Goal: Task Accomplishment & Management: Complete application form

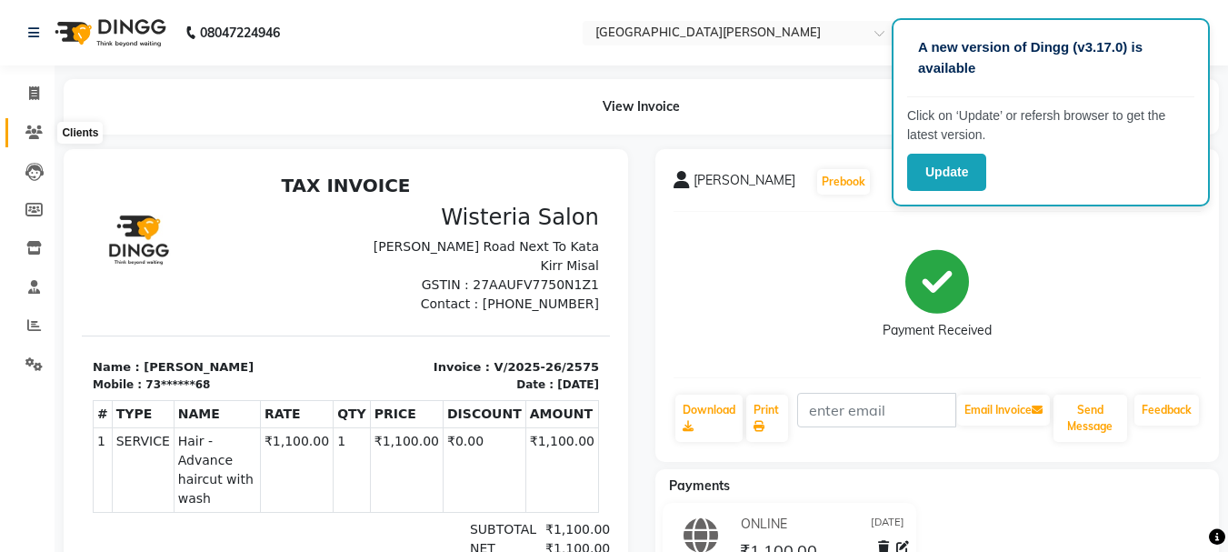
click at [30, 133] on icon at bounding box center [33, 132] width 17 height 14
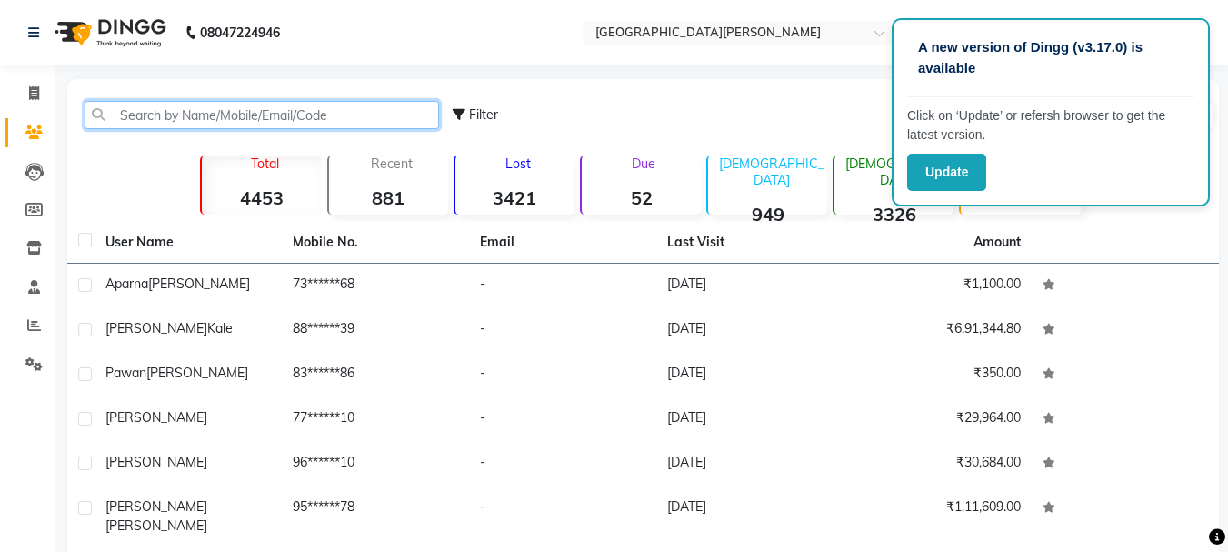
click at [154, 113] on input "text" at bounding box center [262, 115] width 355 height 28
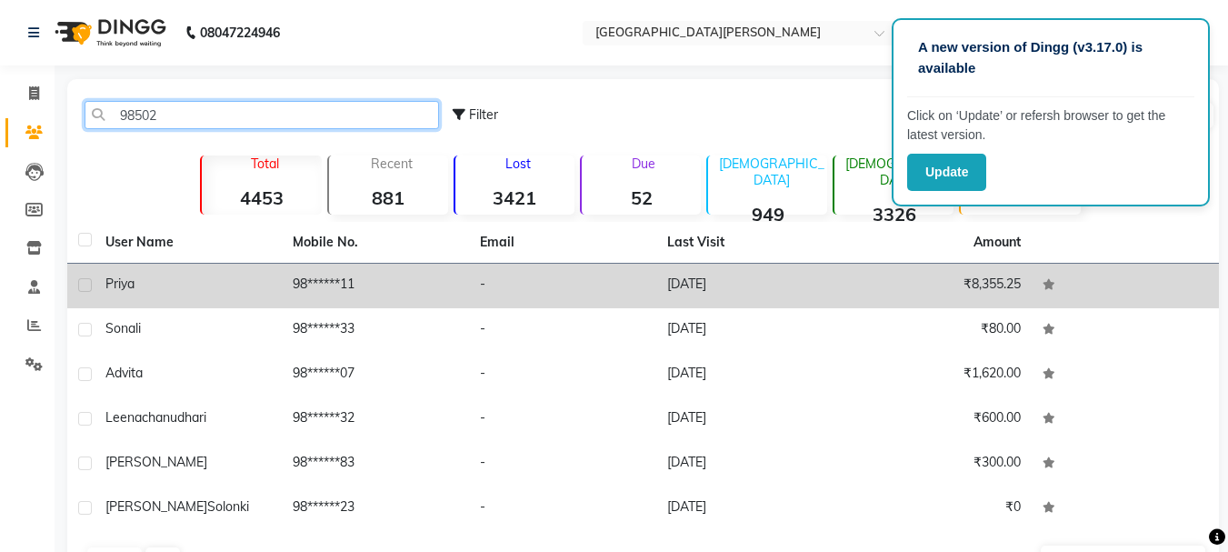
type input "98502"
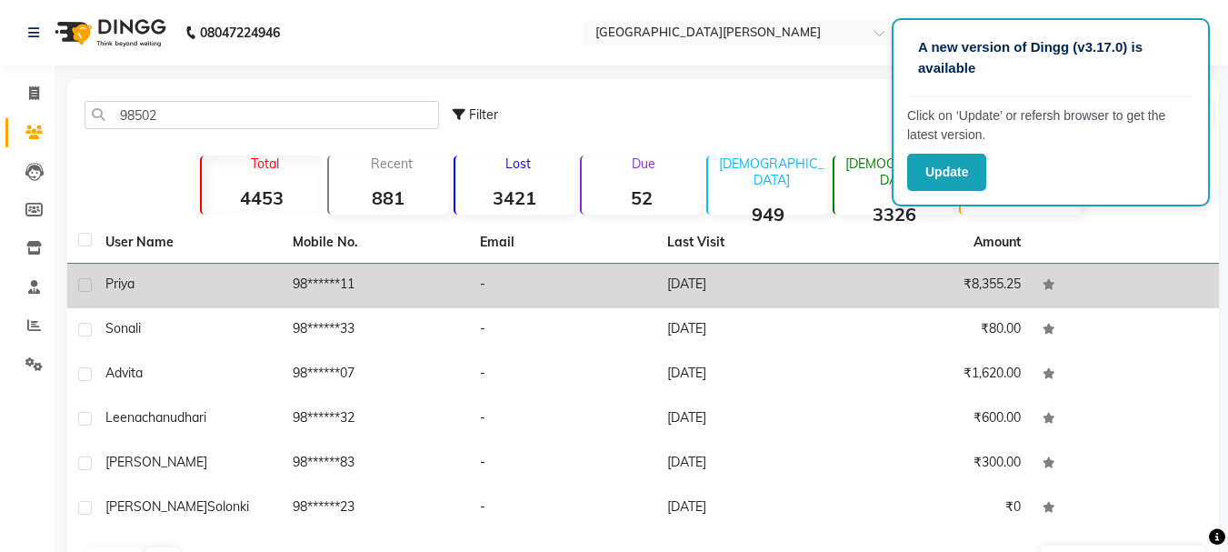
click at [258, 278] on div "Priya" at bounding box center [187, 284] width 165 height 19
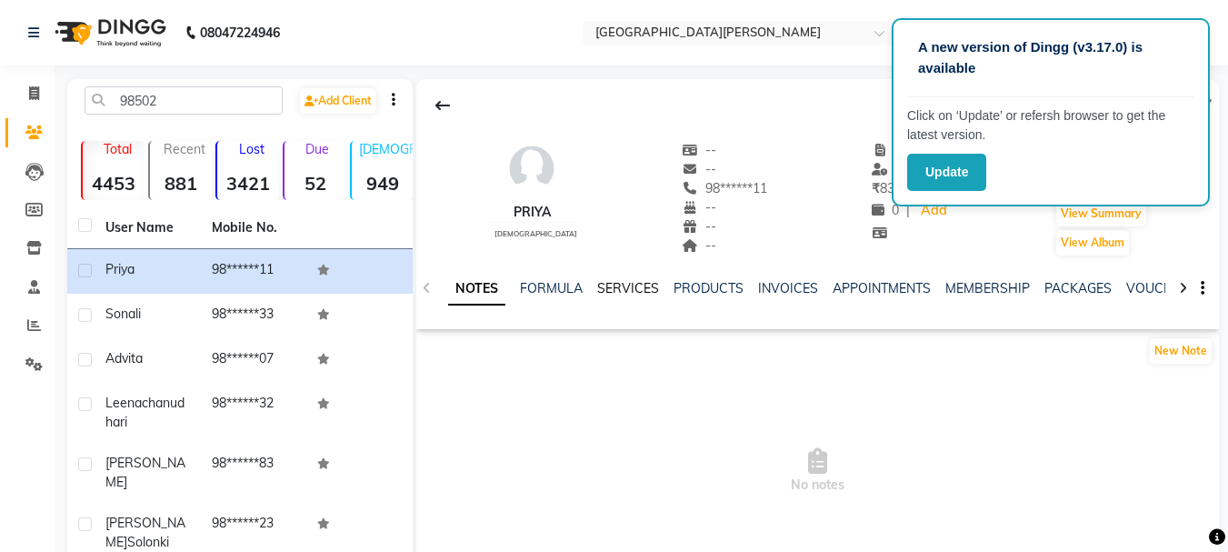
click at [644, 288] on link "SERVICES" at bounding box center [628, 288] width 62 height 16
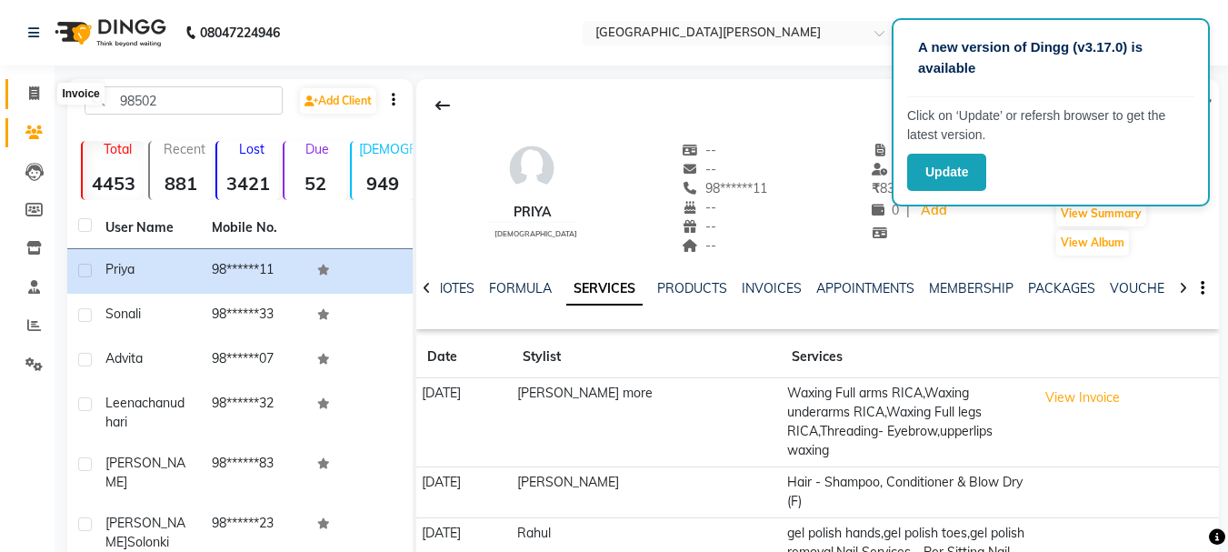
click at [31, 84] on span at bounding box center [34, 94] width 32 height 21
select select "service"
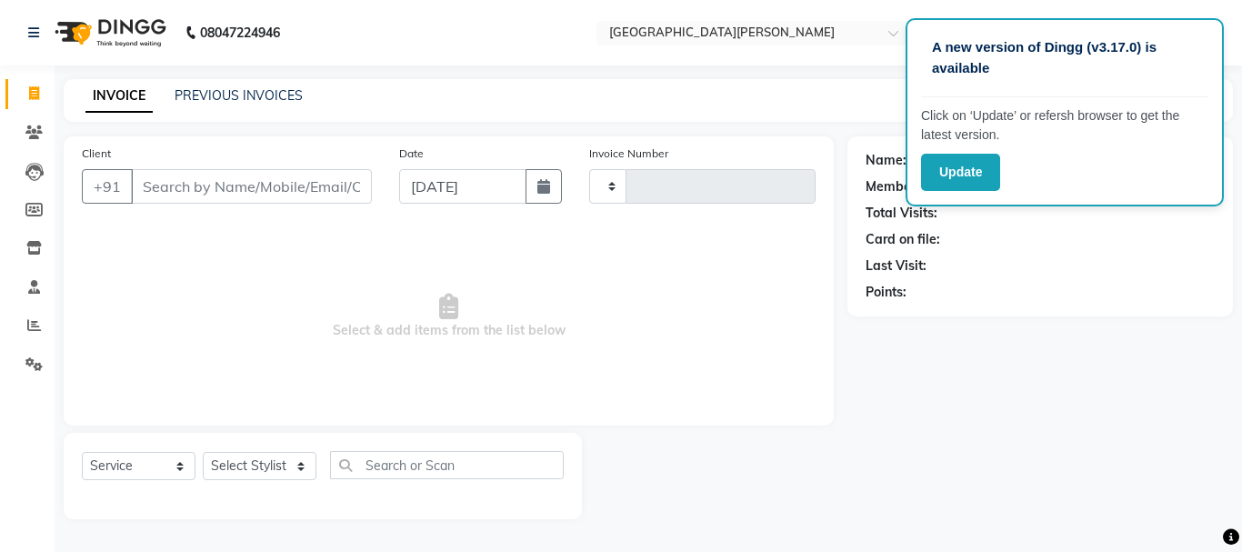
type input "2576"
select select "911"
click at [35, 135] on icon at bounding box center [33, 132] width 17 height 14
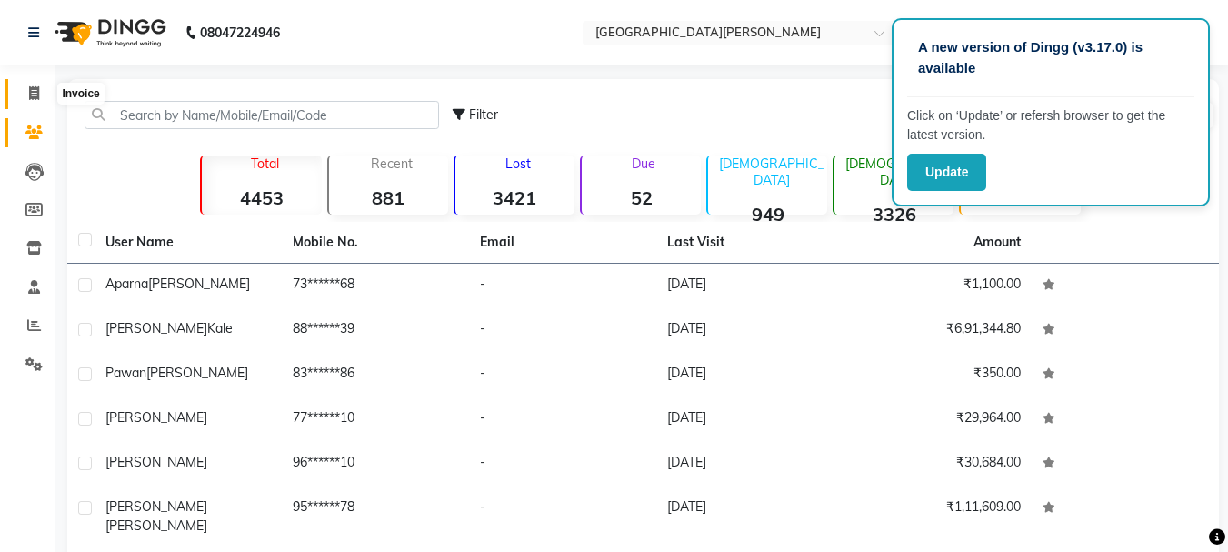
click at [34, 89] on icon at bounding box center [34, 93] width 10 height 14
select select "service"
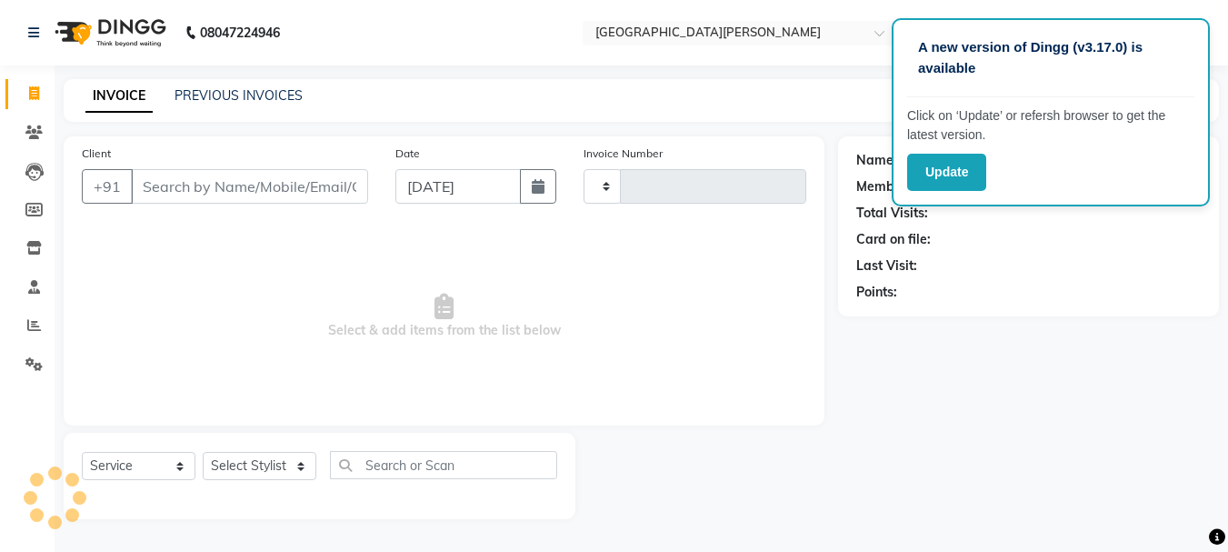
type input "2576"
select select "911"
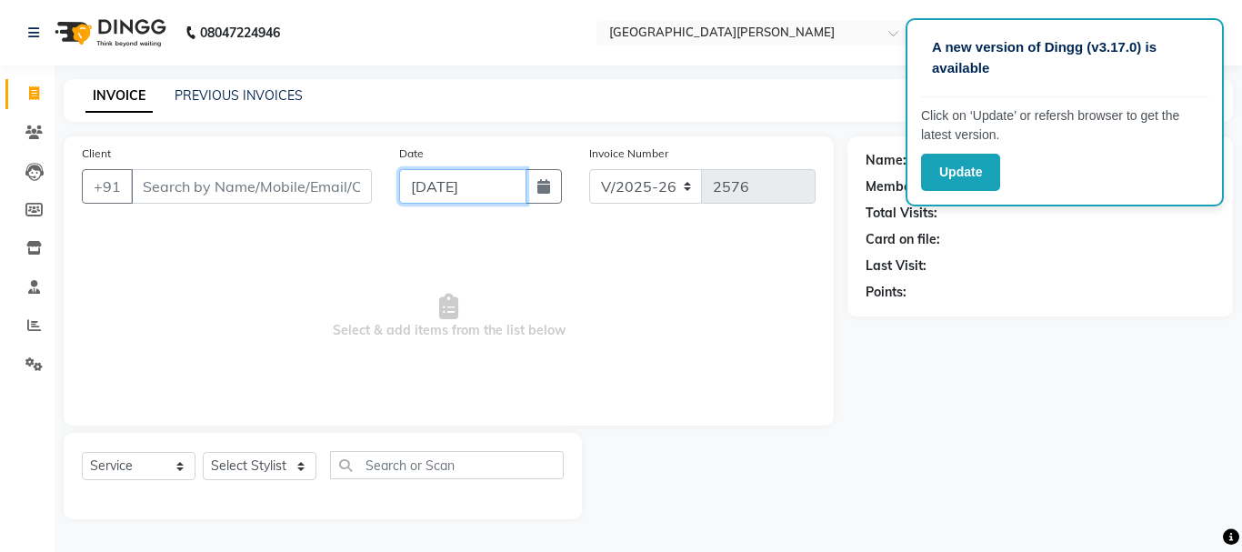
click at [422, 193] on input "[DATE]" at bounding box center [462, 186] width 127 height 35
select select "9"
select select "2025"
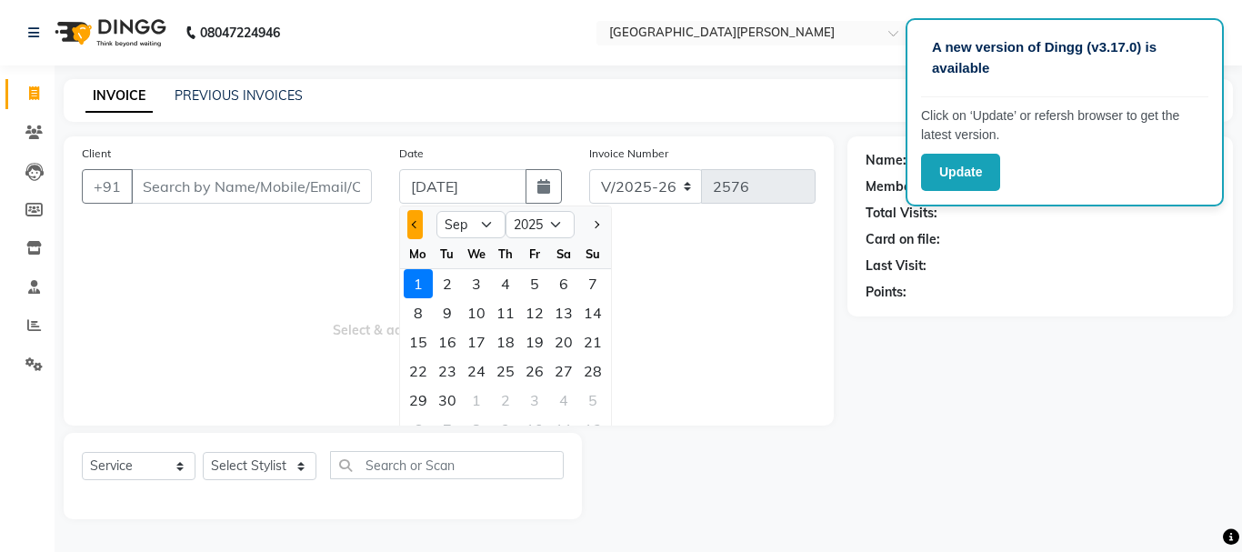
click at [414, 227] on span "Previous month" at bounding box center [415, 224] width 7 height 7
select select "8"
click at [599, 403] on div "31" at bounding box center [592, 400] width 29 height 29
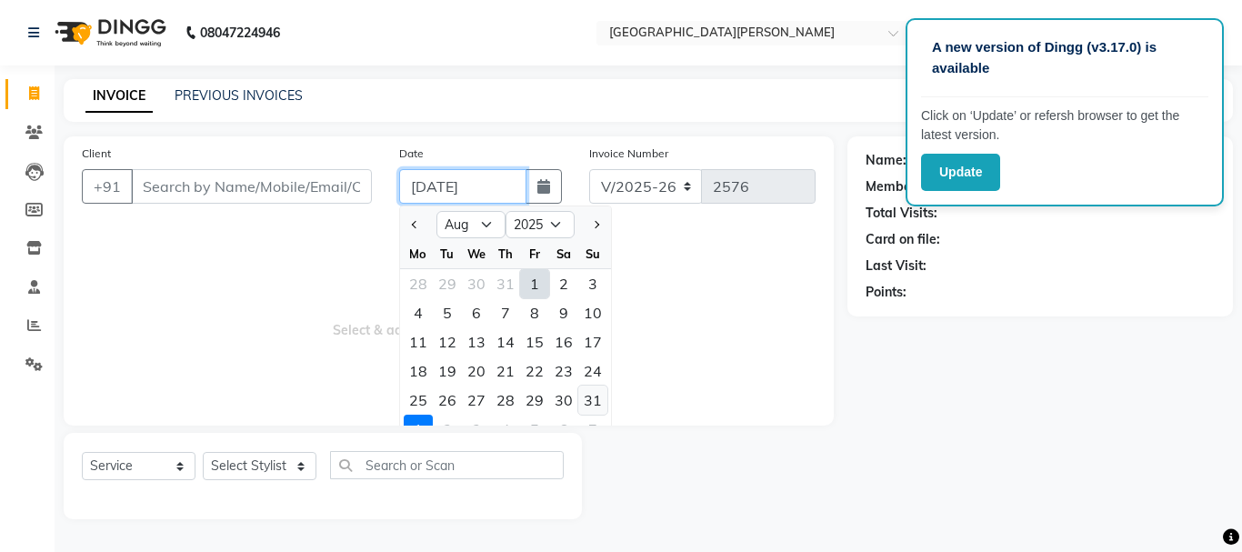
type input "[DATE]"
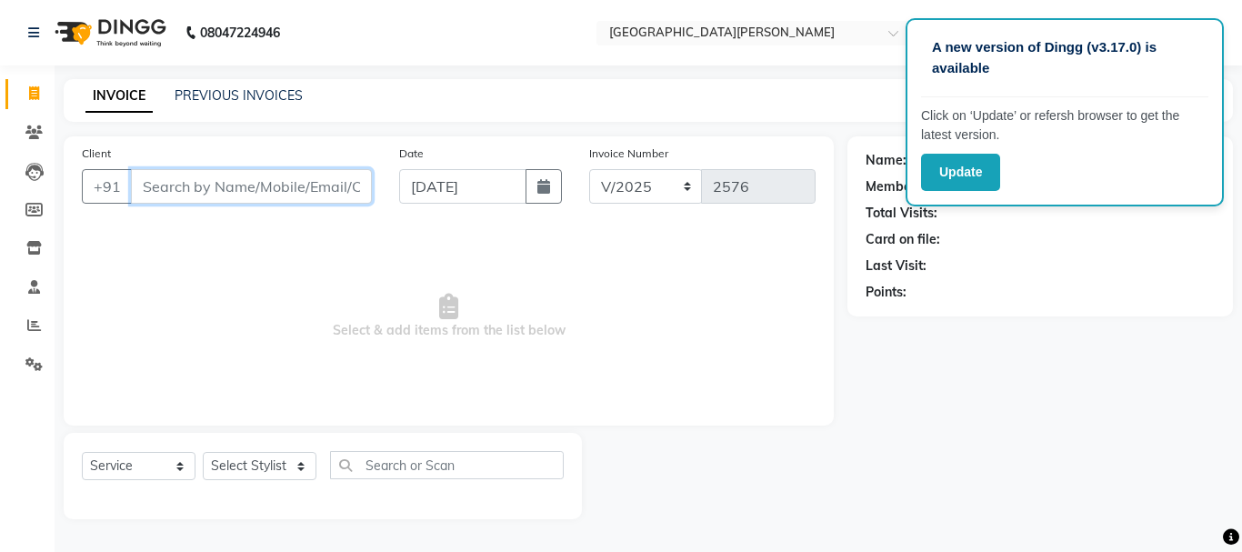
click at [257, 196] on input "Client" at bounding box center [251, 186] width 241 height 35
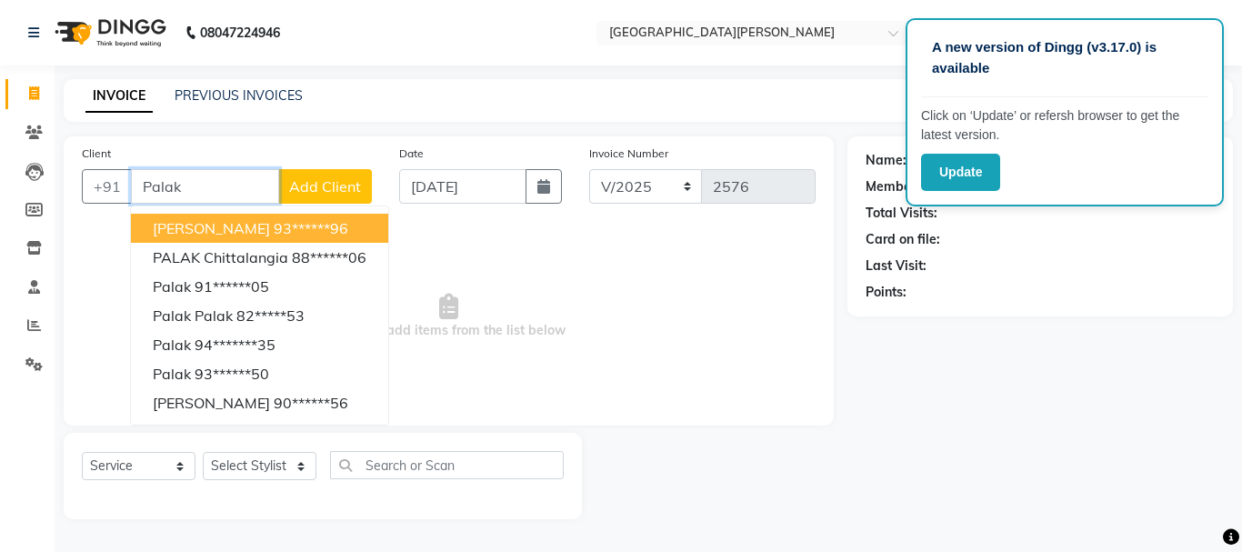
click at [263, 232] on span "[PERSON_NAME]" at bounding box center [211, 228] width 117 height 18
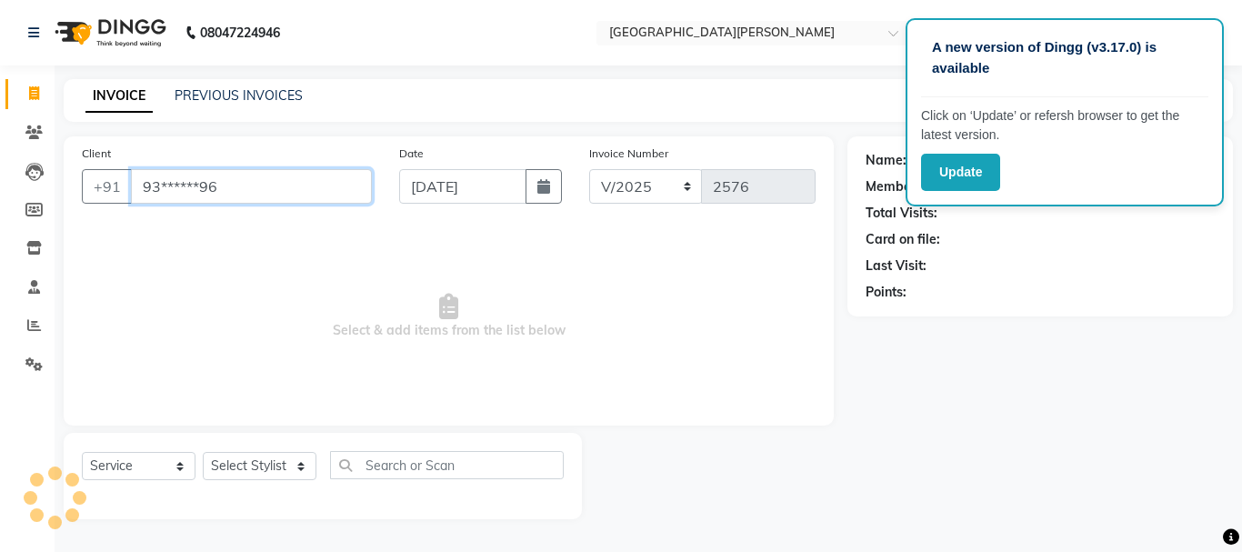
type input "93******96"
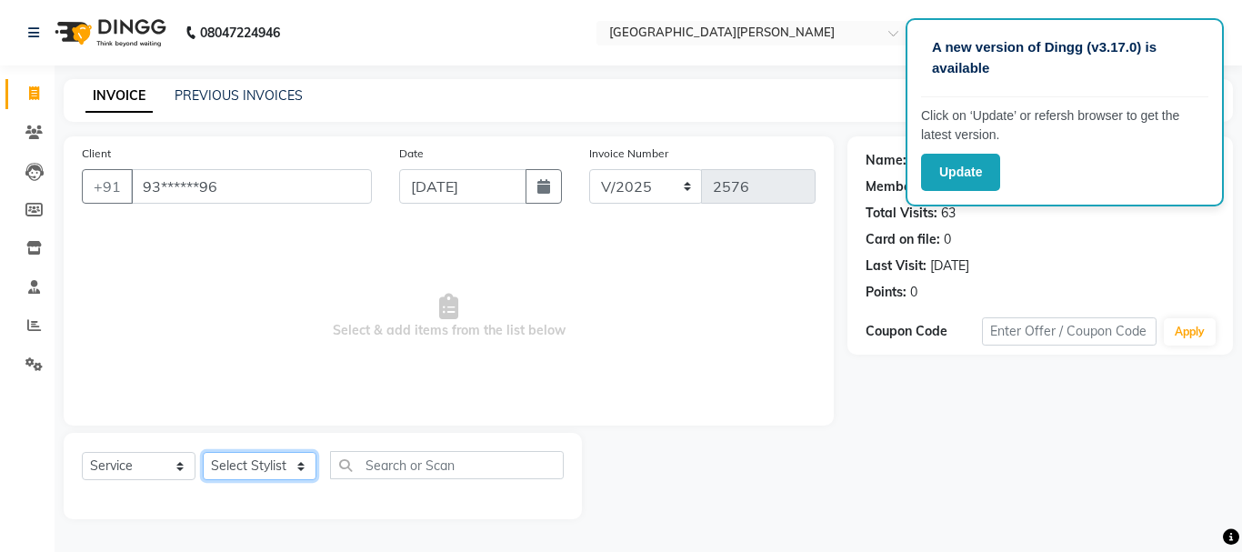
click at [302, 467] on select "Select Stylist [PERSON_NAME] [PERSON_NAME] [PERSON_NAME] [PERSON_NAME] [PERSON_…" at bounding box center [260, 466] width 114 height 28
select select "60169"
click at [203, 452] on select "Select Stylist [PERSON_NAME] [PERSON_NAME] [PERSON_NAME] [PERSON_NAME] [PERSON_…" at bounding box center [260, 466] width 114 height 28
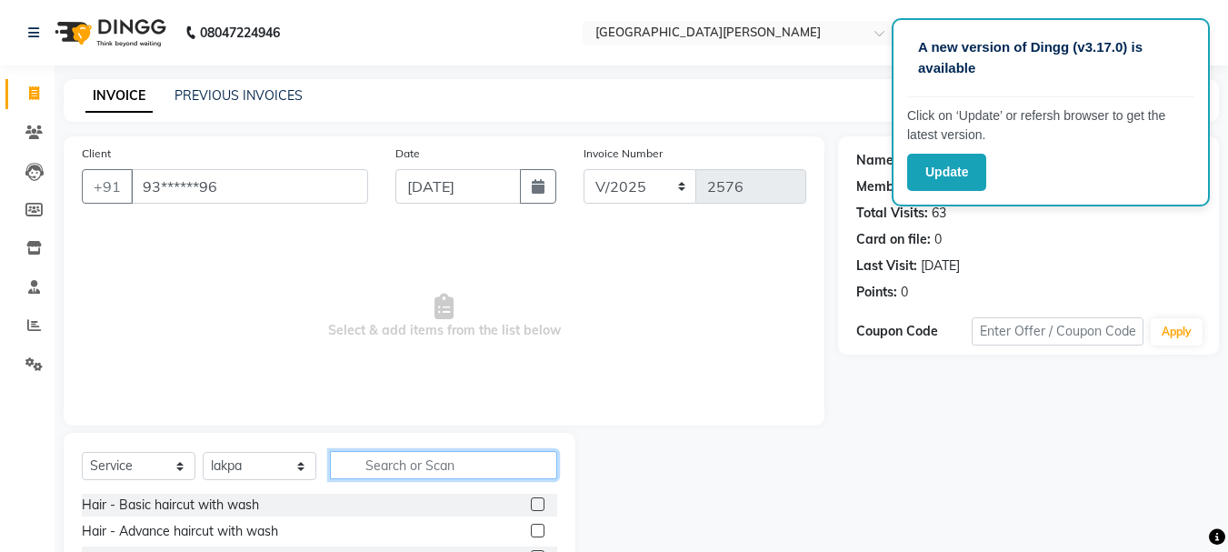
click at [389, 462] on input "text" at bounding box center [443, 465] width 227 height 28
type input "fe"
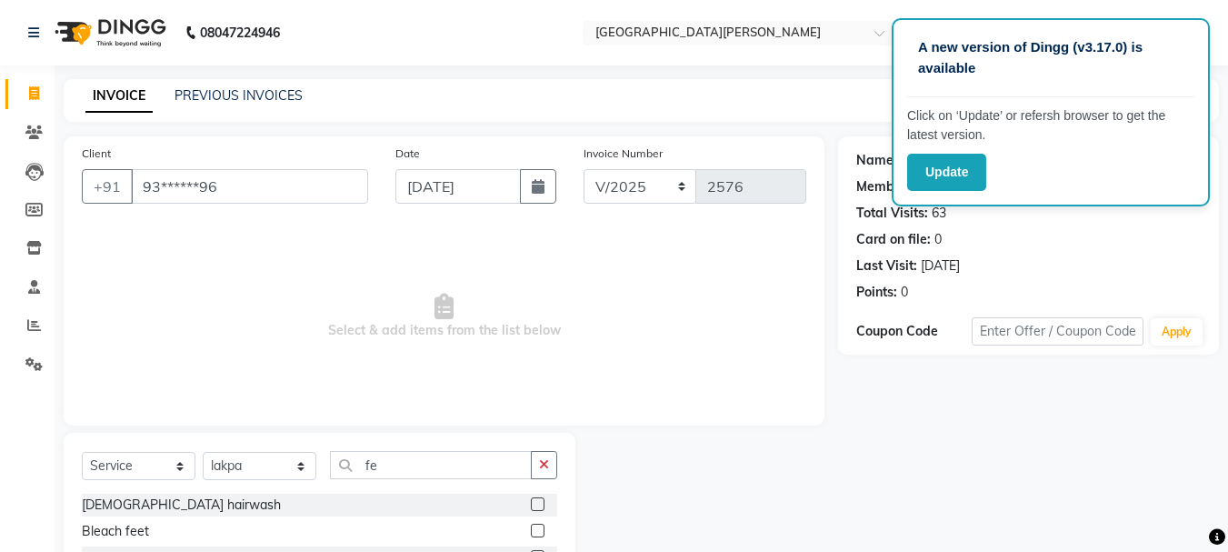
click at [536, 505] on label at bounding box center [538, 504] width 14 height 14
click at [536, 505] on input "checkbox" at bounding box center [537, 505] width 12 height 12
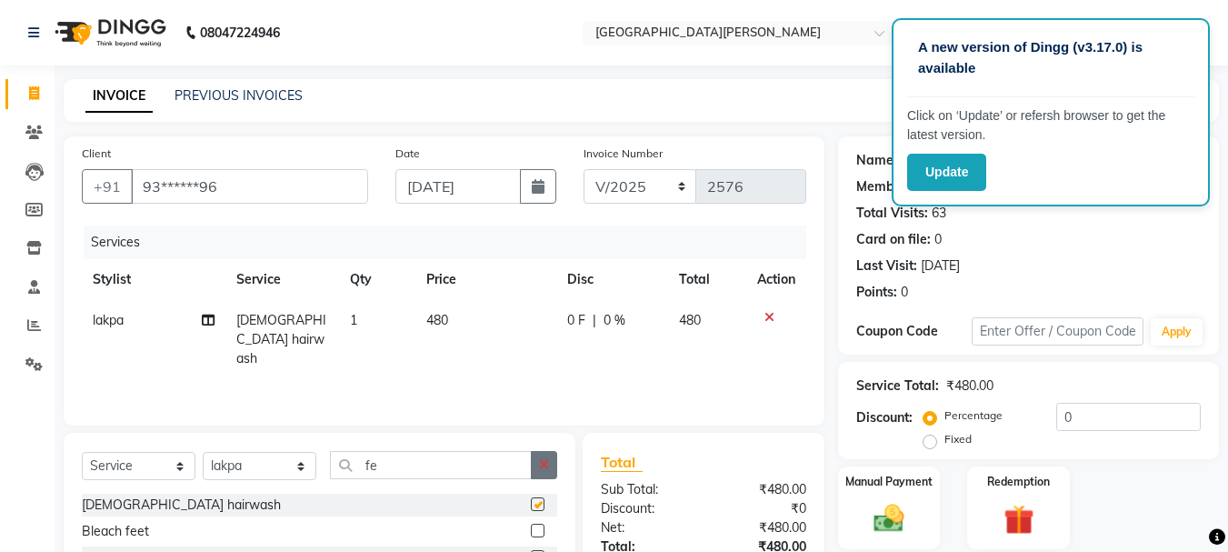
checkbox input "false"
click at [541, 468] on icon "button" at bounding box center [544, 464] width 10 height 13
click at [295, 466] on select "Select Stylist [PERSON_NAME] [PERSON_NAME] [PERSON_NAME] [PERSON_NAME] [PERSON_…" at bounding box center [260, 466] width 114 height 28
select select "30889"
click at [203, 452] on select "Select Stylist [PERSON_NAME] [PERSON_NAME] [PERSON_NAME] [PERSON_NAME] [PERSON_…" at bounding box center [260, 466] width 114 height 28
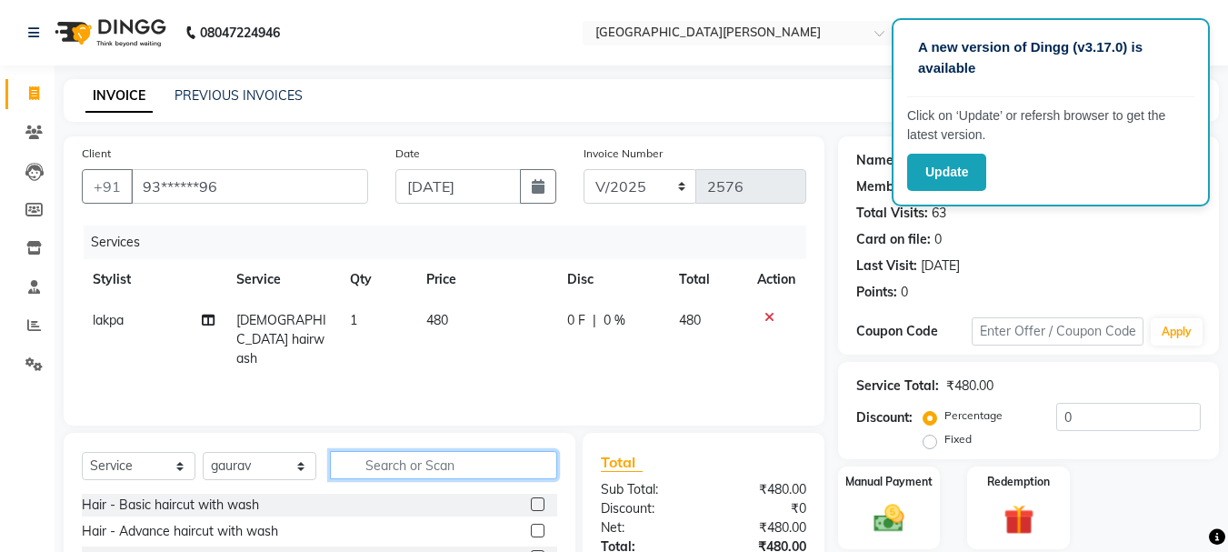
click at [430, 458] on input "text" at bounding box center [443, 465] width 227 height 28
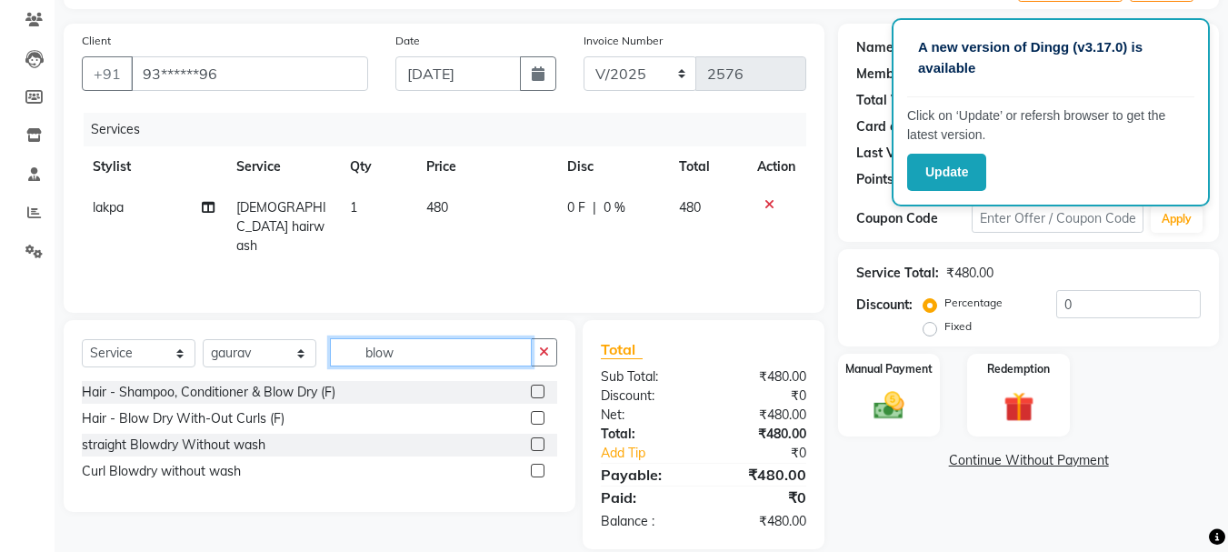
scroll to position [137, 0]
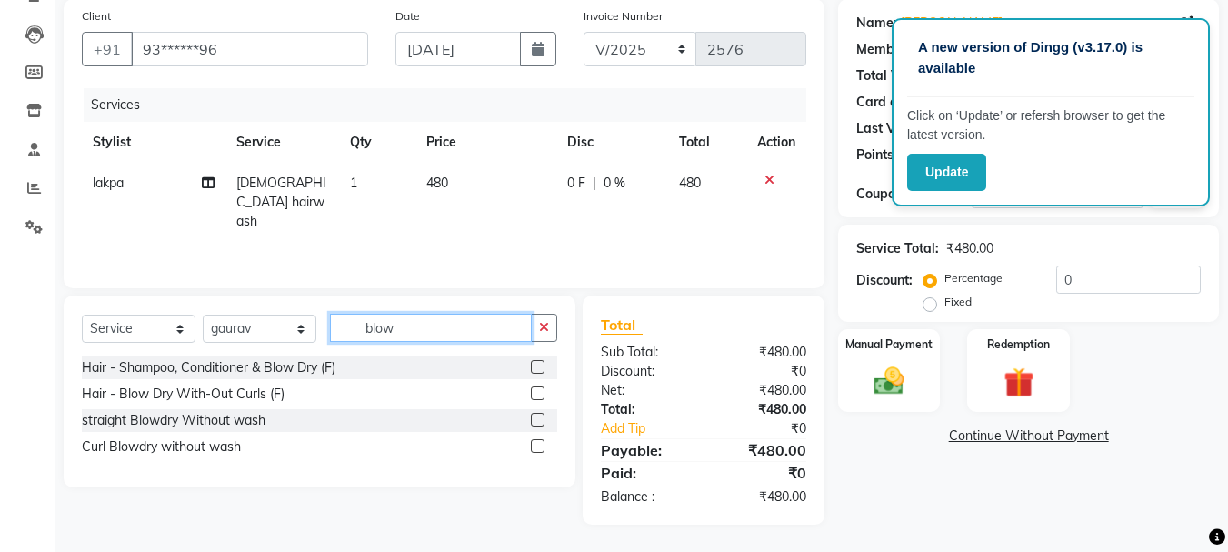
type input "blow"
click at [536, 419] on label at bounding box center [538, 420] width 14 height 14
click at [536, 419] on input "checkbox" at bounding box center [537, 421] width 12 height 12
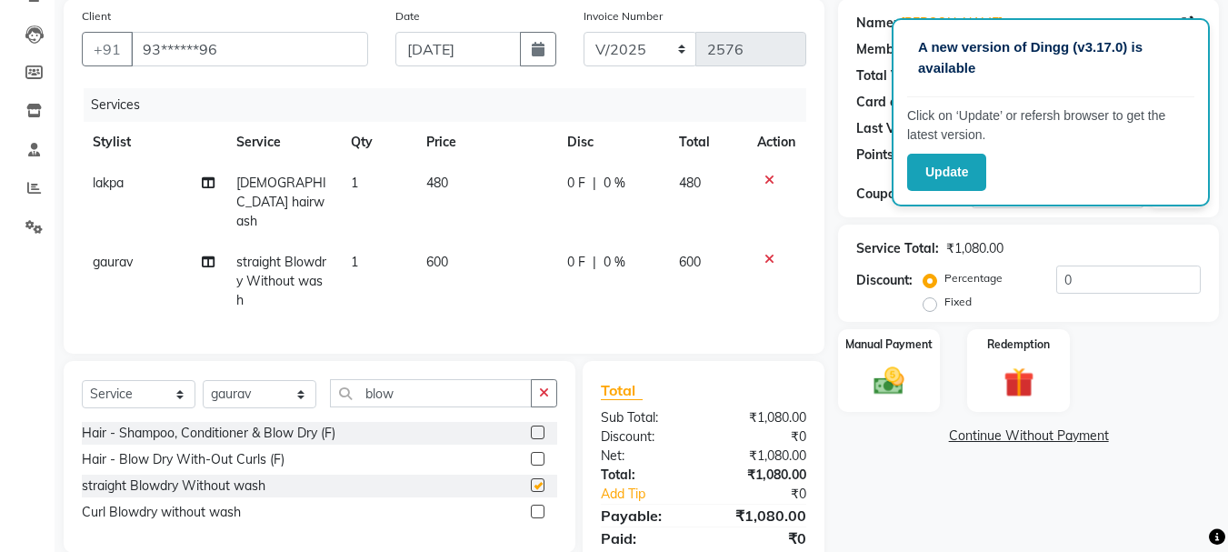
checkbox input "false"
click at [438, 192] on td "480" at bounding box center [486, 202] width 141 height 79
select select "60169"
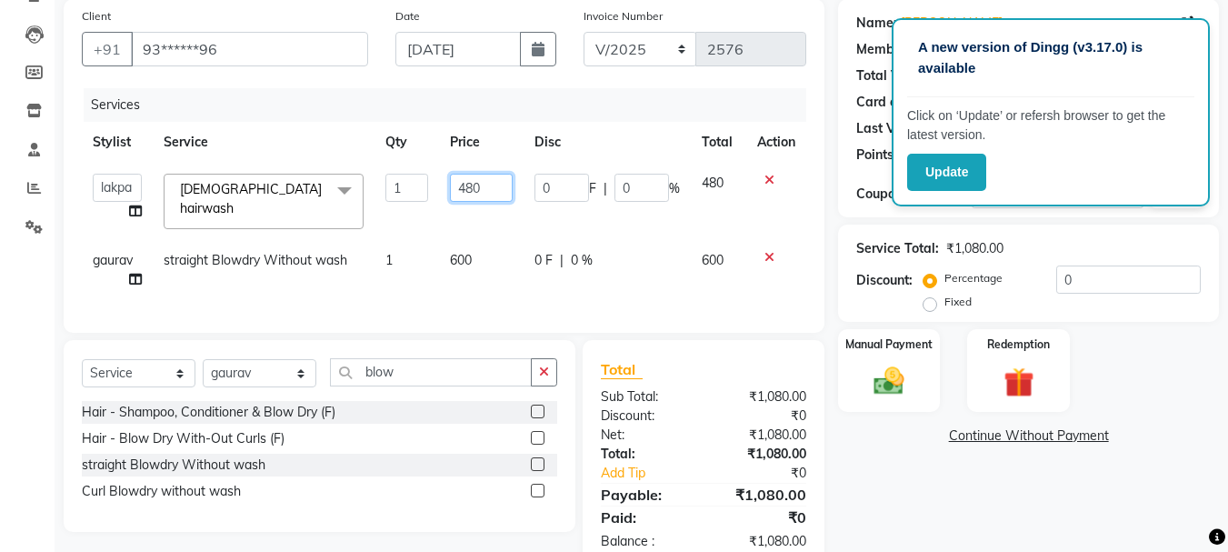
click at [474, 191] on input "480" at bounding box center [481, 188] width 63 height 28
type input "350"
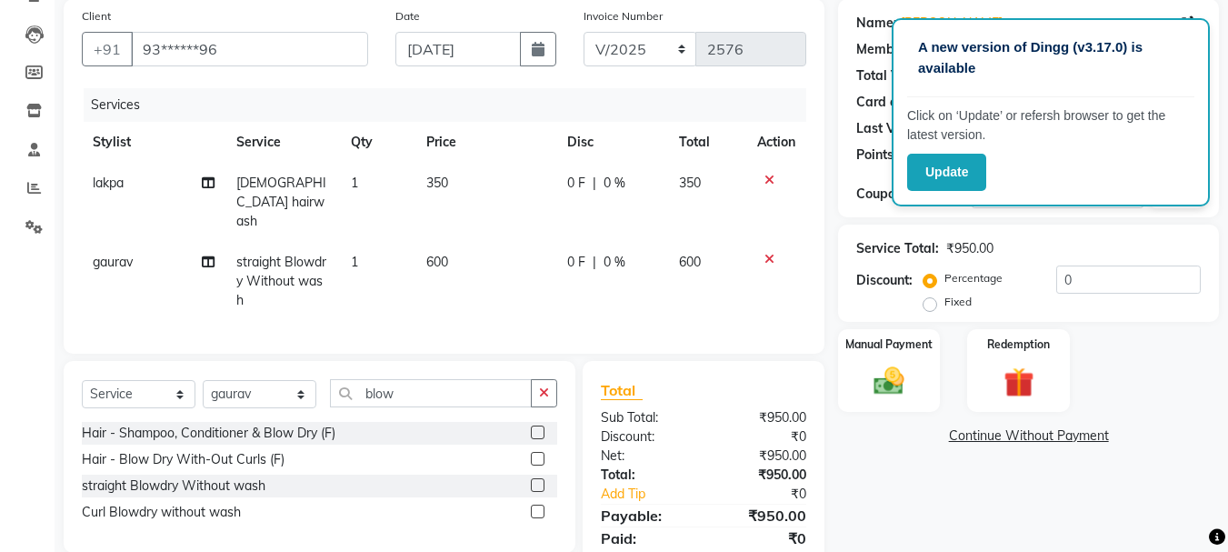
click at [461, 249] on td "600" at bounding box center [486, 281] width 141 height 79
select select "30889"
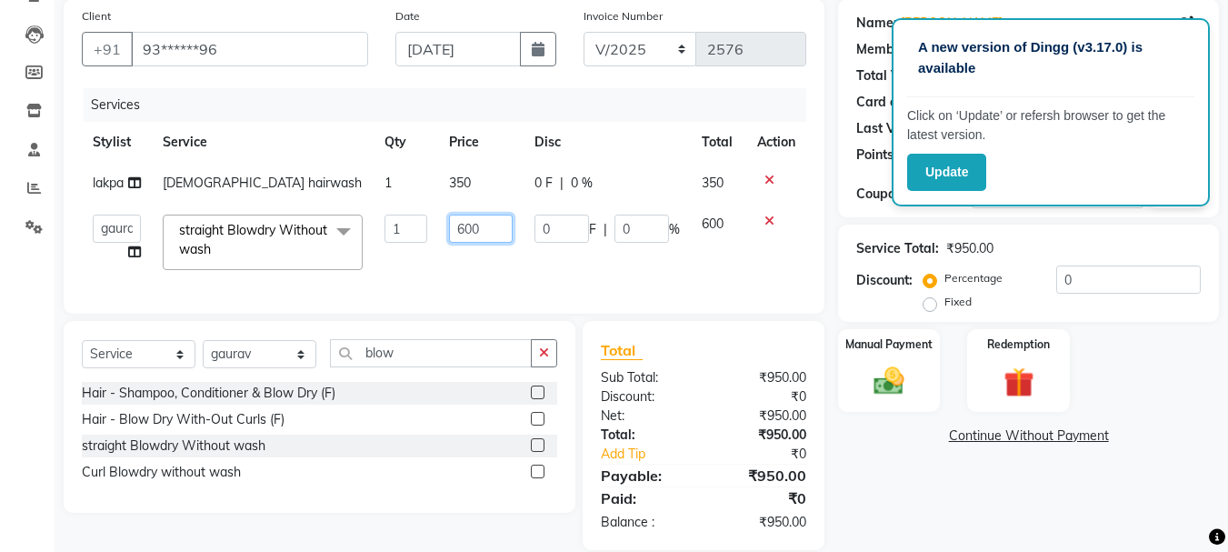
click at [472, 226] on input "600" at bounding box center [480, 229] width 63 height 28
type input "450"
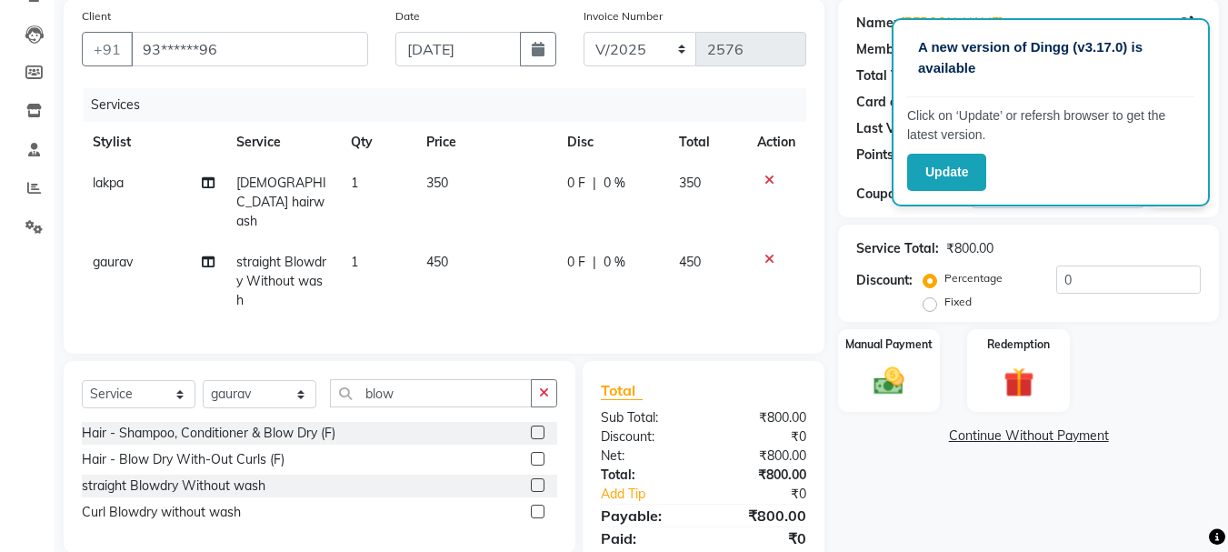
click at [462, 255] on td "450" at bounding box center [486, 281] width 141 height 79
select select "30889"
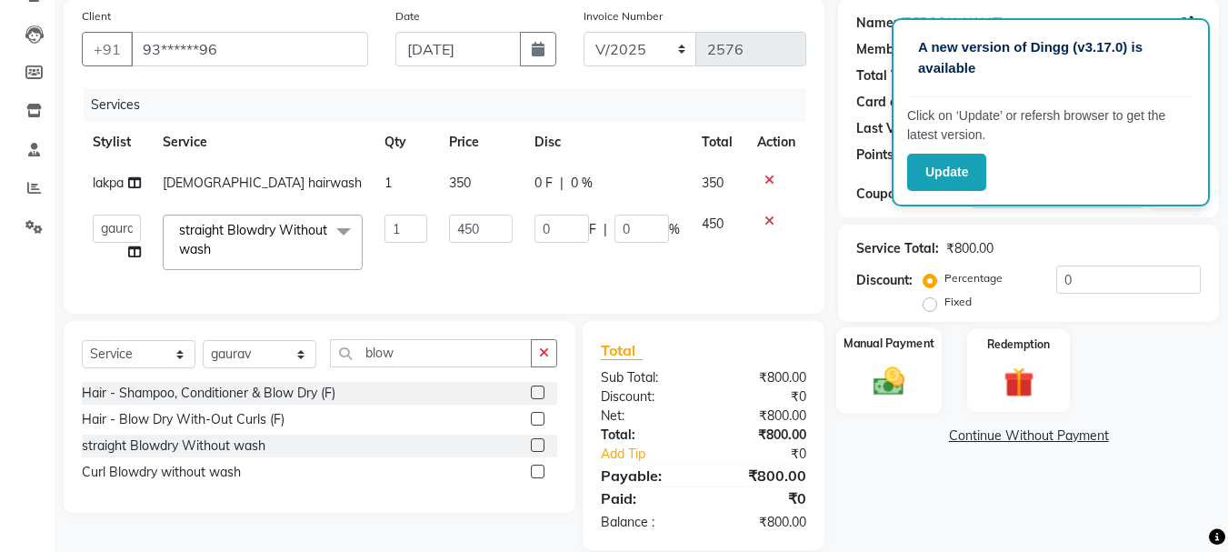
click at [918, 386] on div "Manual Payment" at bounding box center [889, 370] width 106 height 86
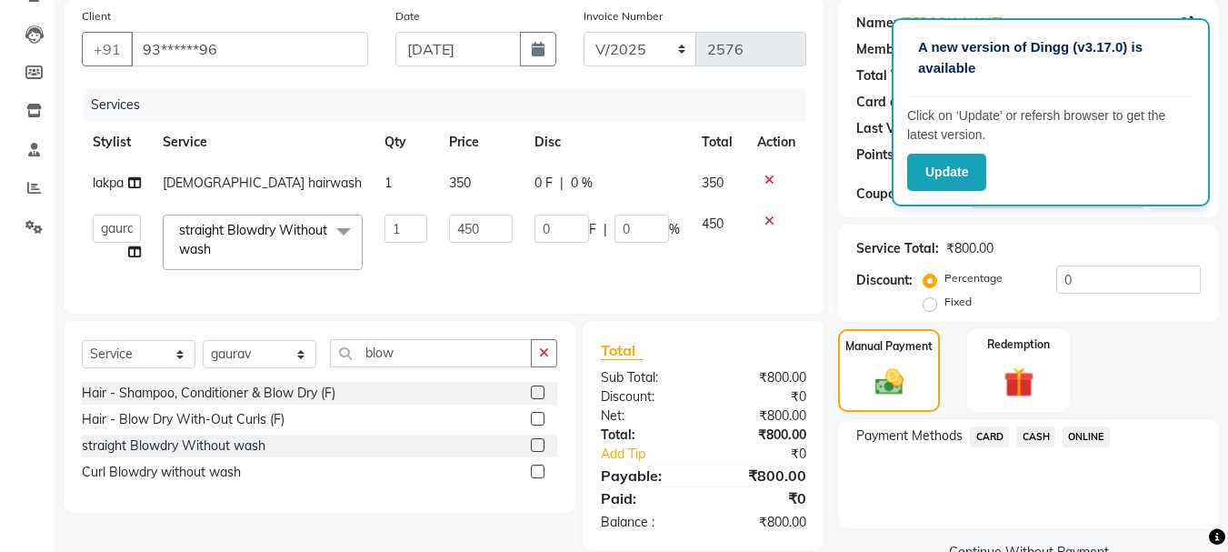
click at [1032, 436] on span "CASH" at bounding box center [1036, 436] width 39 height 21
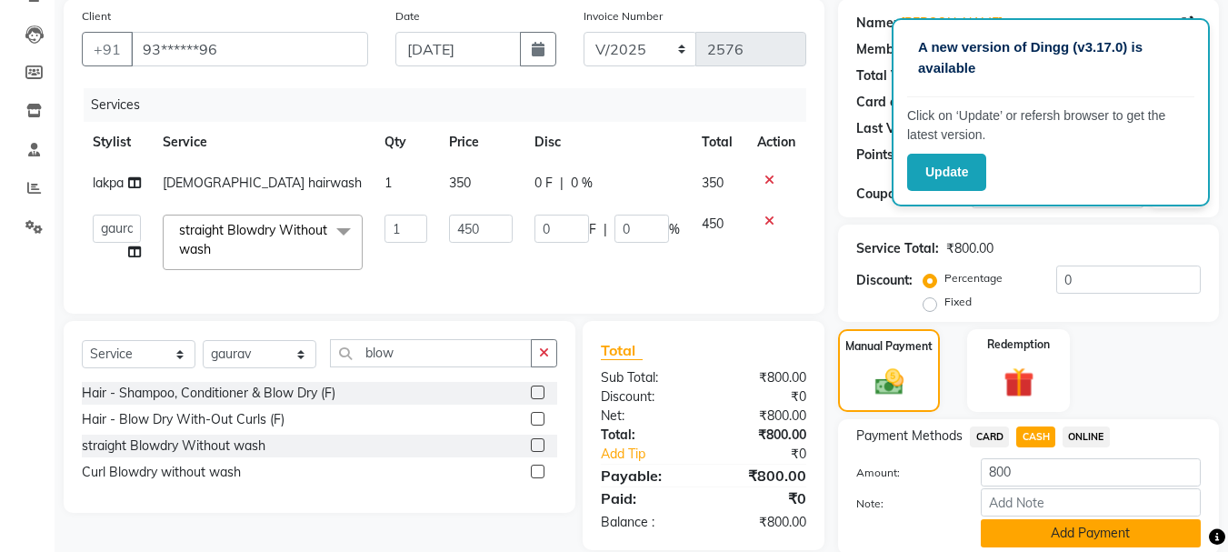
click at [1022, 530] on button "Add Payment" at bounding box center [1091, 533] width 220 height 28
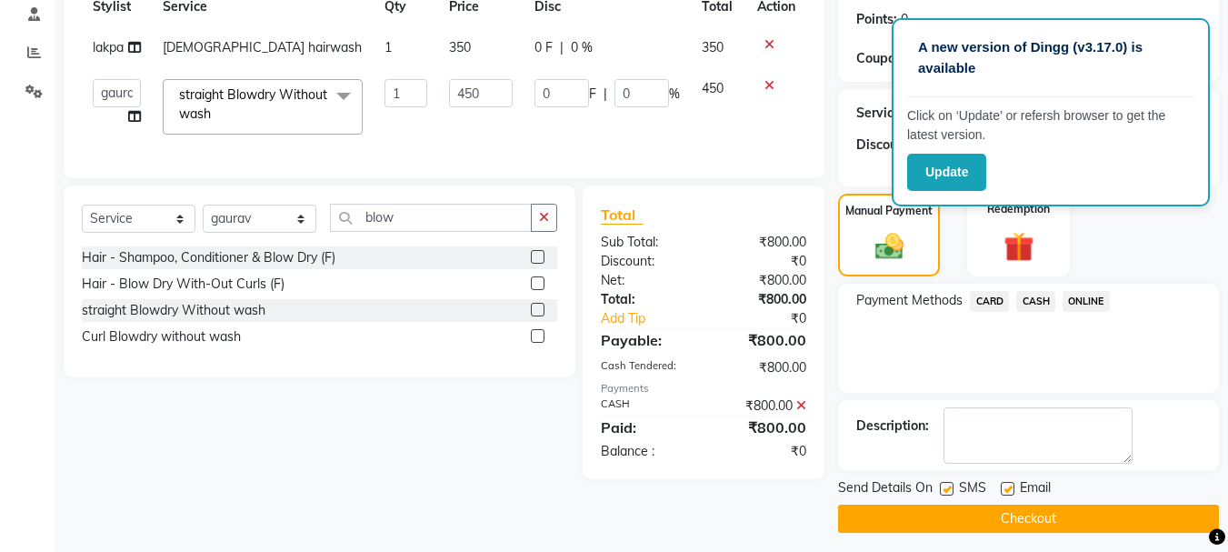
scroll to position [281, 0]
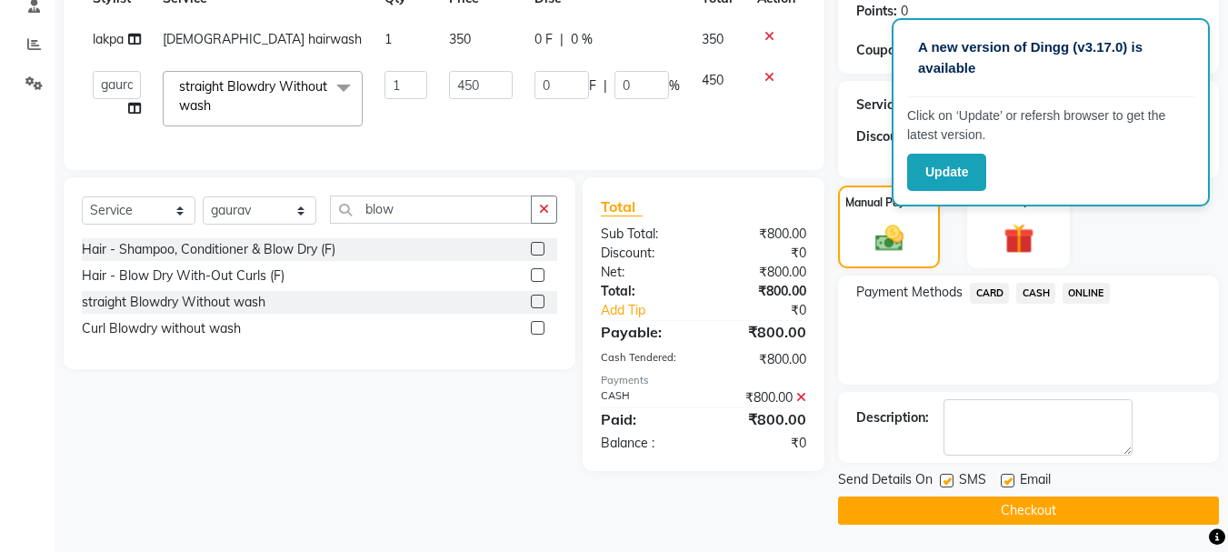
click at [996, 517] on button "Checkout" at bounding box center [1028, 510] width 381 height 28
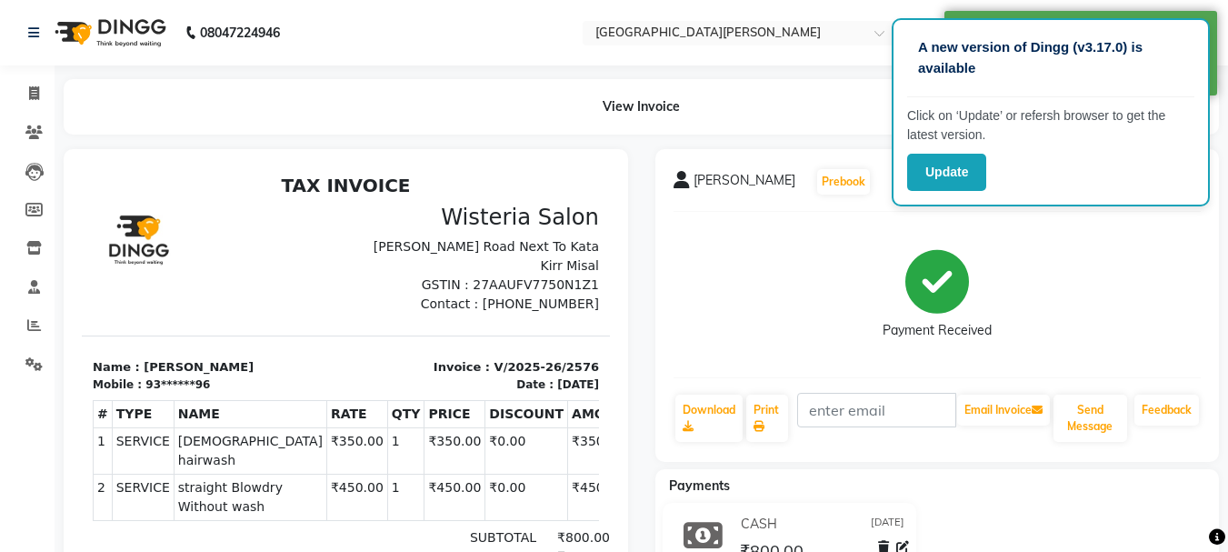
click at [33, 75] on li "Invoice" at bounding box center [27, 94] width 55 height 39
click at [33, 91] on icon at bounding box center [34, 93] width 10 height 14
select select "service"
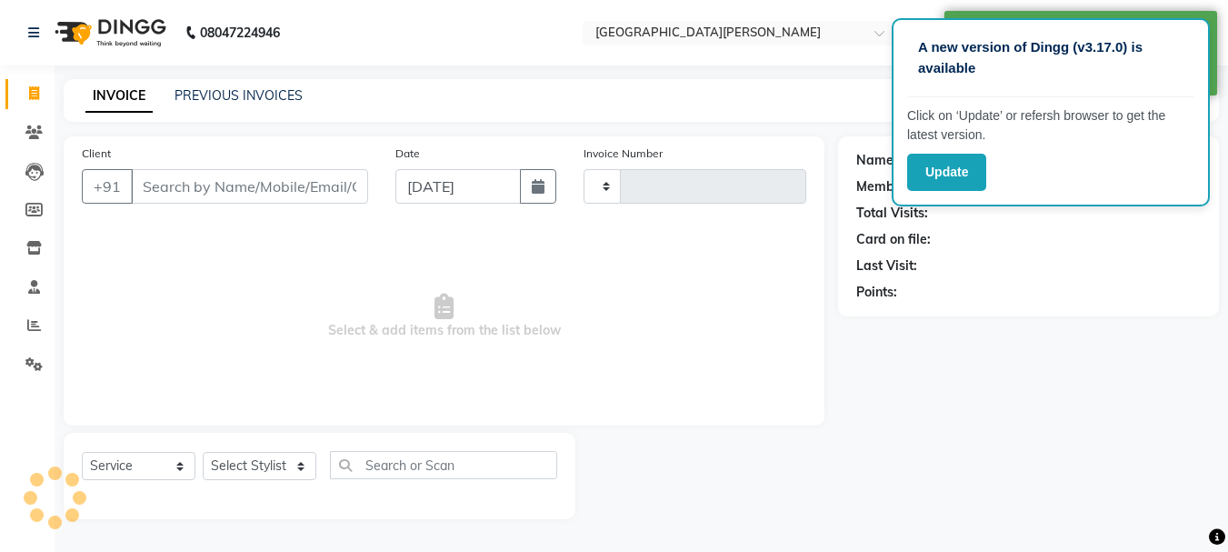
type input "2577"
select select "911"
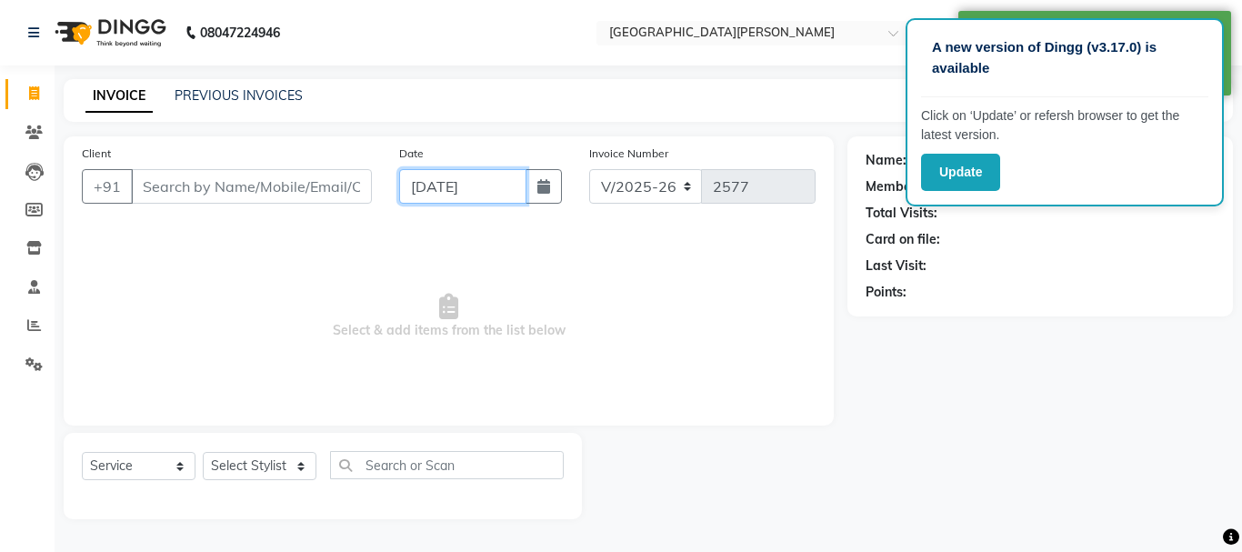
click at [414, 176] on input "[DATE]" at bounding box center [462, 186] width 127 height 35
select select "9"
select select "2025"
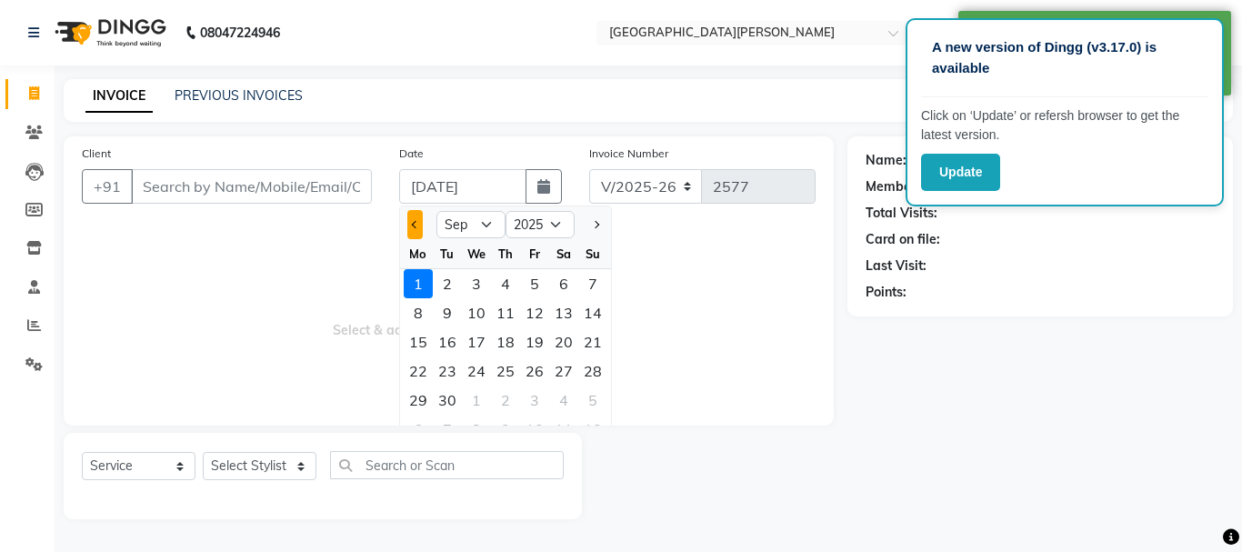
click at [412, 225] on span "Previous month" at bounding box center [415, 224] width 7 height 7
select select "8"
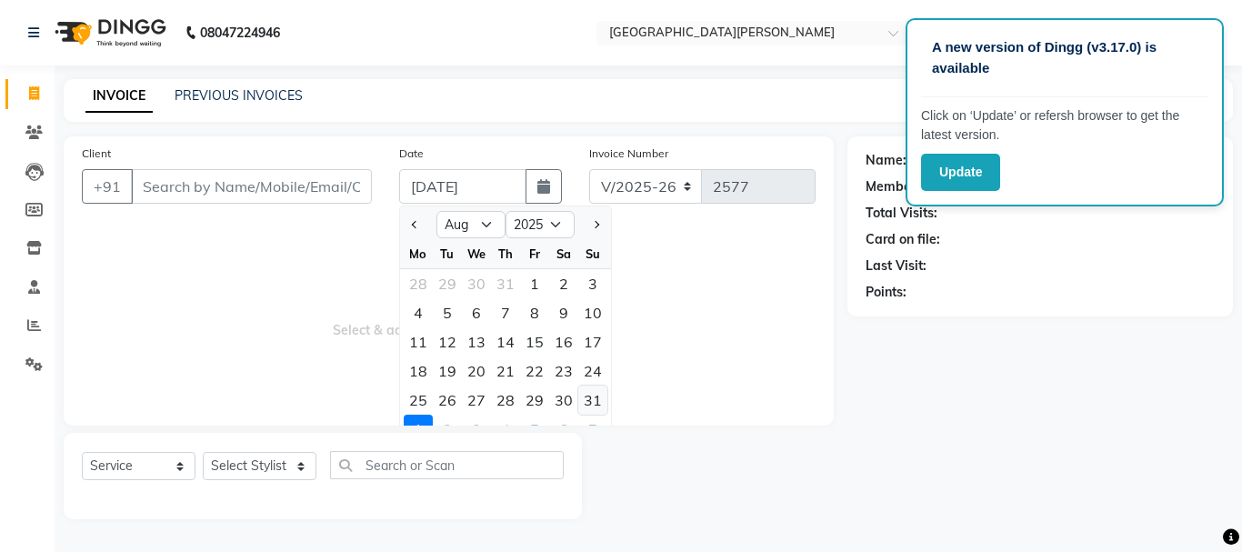
click at [584, 406] on div "31" at bounding box center [592, 400] width 29 height 29
type input "[DATE]"
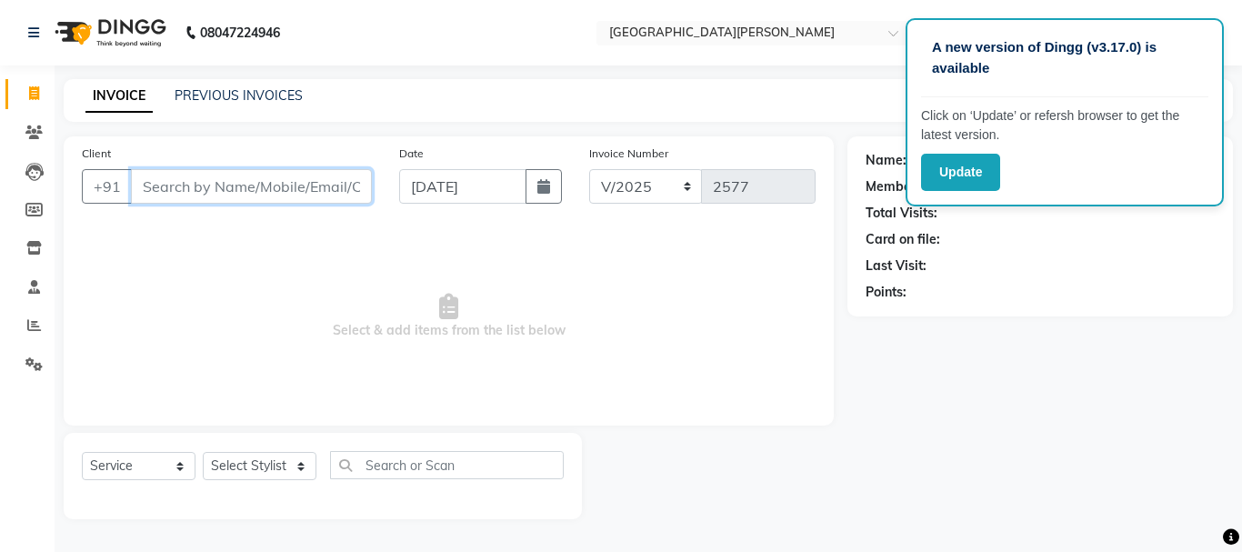
click at [226, 185] on input "Client" at bounding box center [251, 186] width 241 height 35
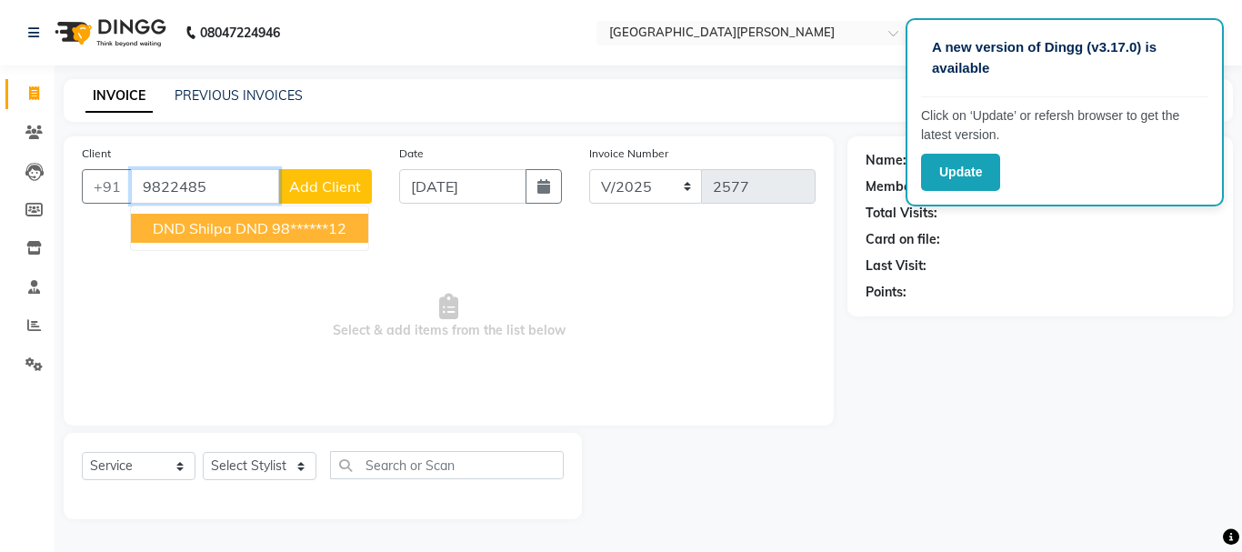
click at [229, 234] on span "DND shilpa DND" at bounding box center [210, 228] width 115 height 18
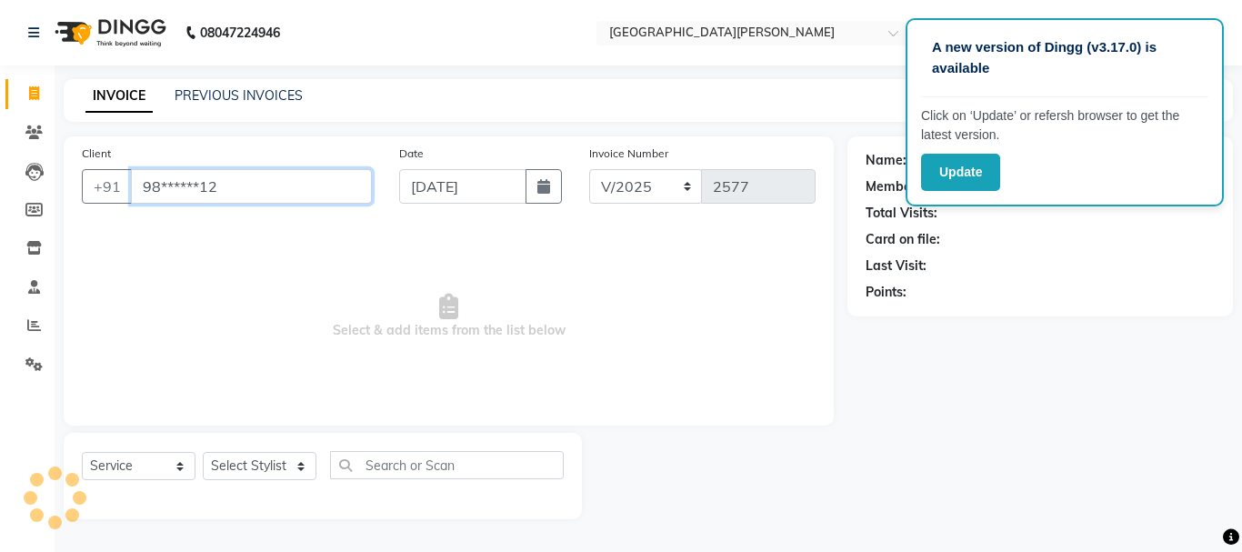
type input "98******12"
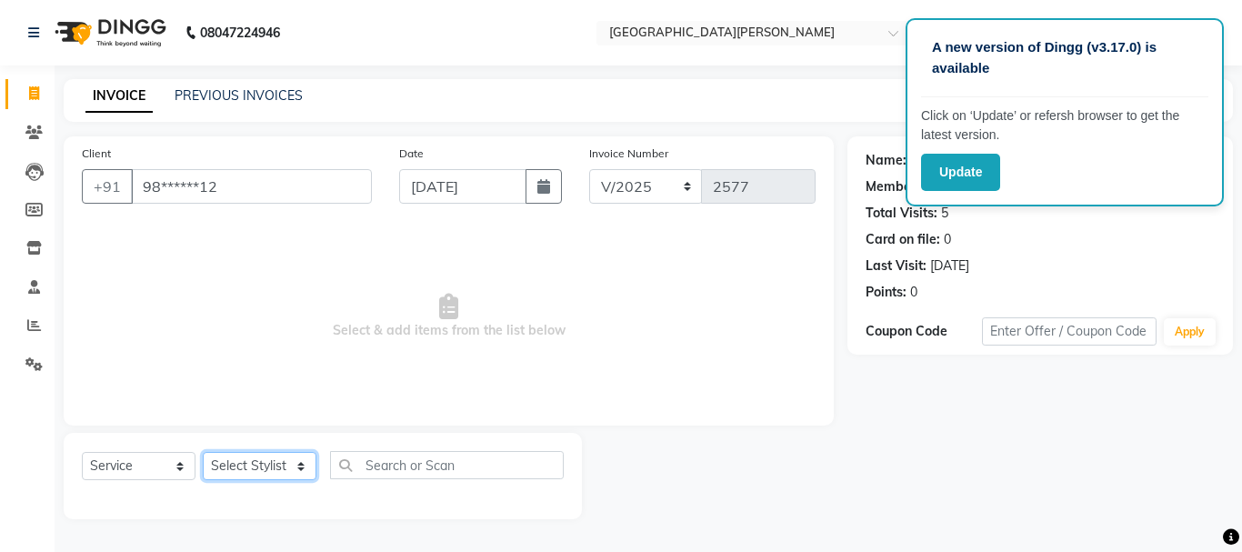
click at [295, 466] on select "Select Stylist [PERSON_NAME] [PERSON_NAME] [PERSON_NAME] [PERSON_NAME] [PERSON_…" at bounding box center [260, 466] width 114 height 28
select select "53875"
click at [203, 452] on select "Select Stylist [PERSON_NAME] [PERSON_NAME] [PERSON_NAME] [PERSON_NAME] [PERSON_…" at bounding box center [260, 466] width 114 height 28
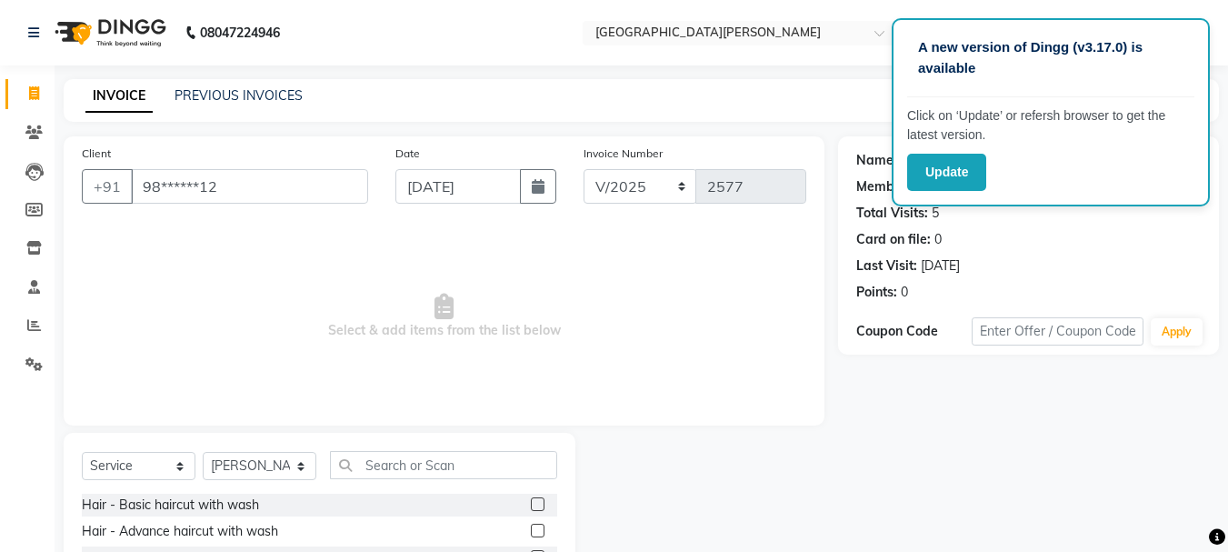
click at [531, 501] on label at bounding box center [538, 504] width 14 height 14
click at [531, 501] on input "checkbox" at bounding box center [537, 505] width 12 height 12
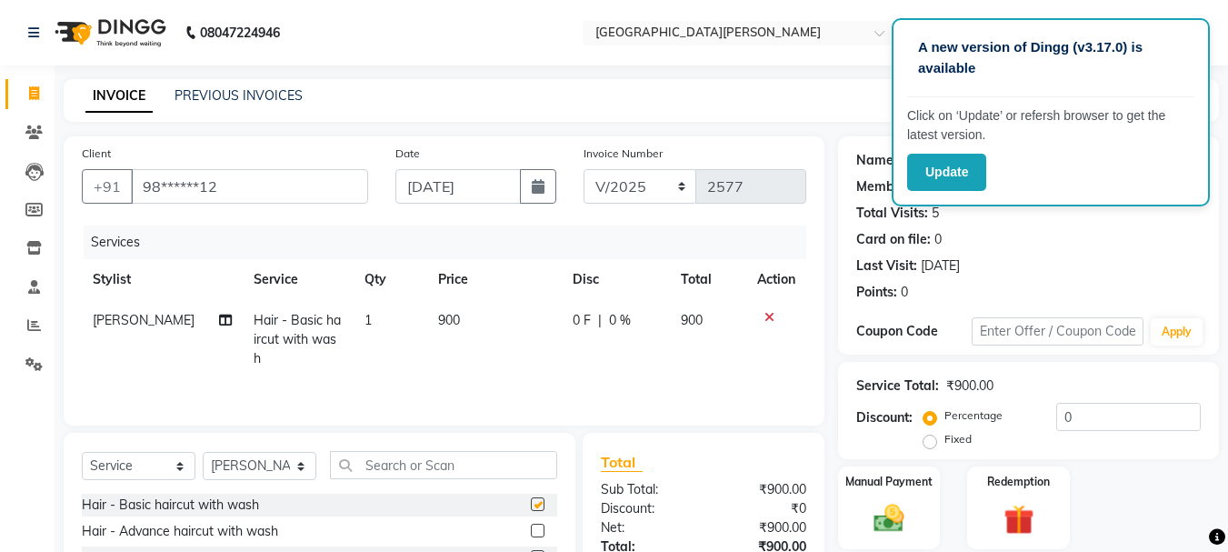
checkbox input "false"
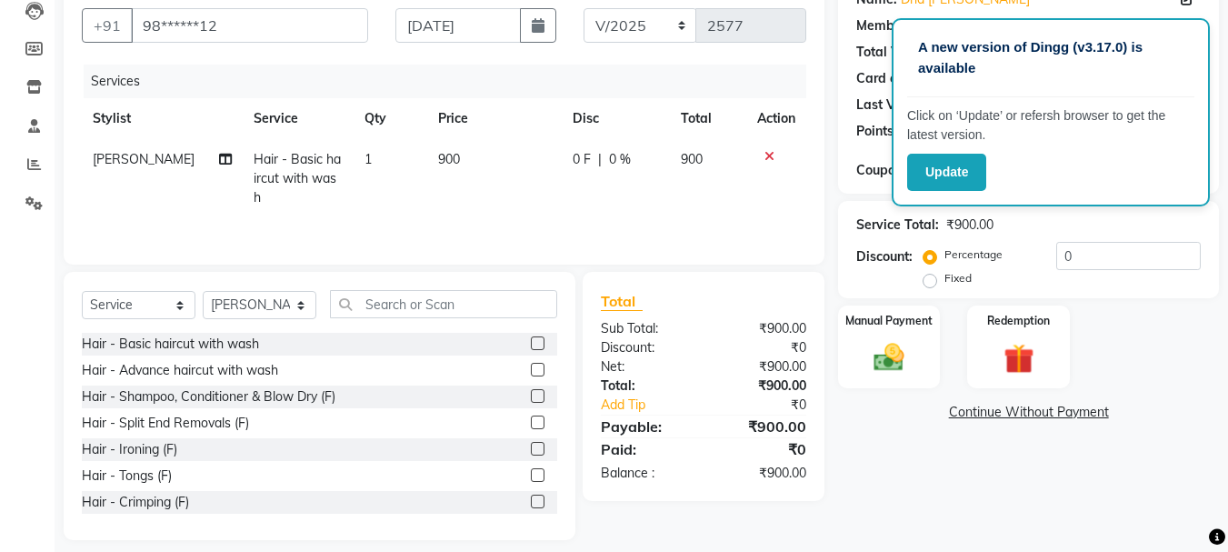
scroll to position [176, 0]
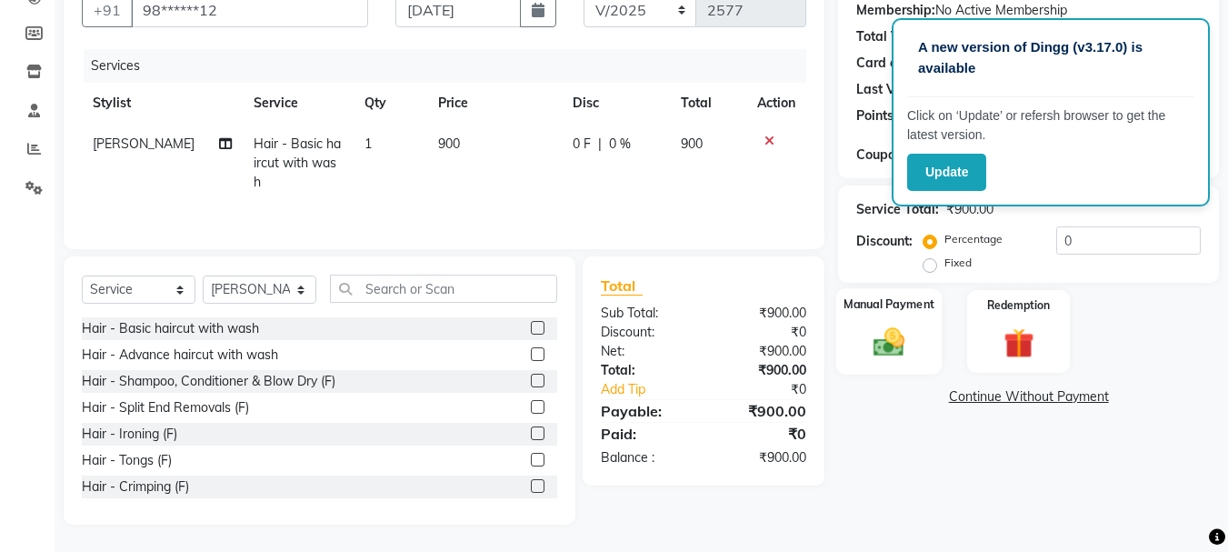
click at [933, 337] on div "Manual Payment" at bounding box center [889, 331] width 106 height 86
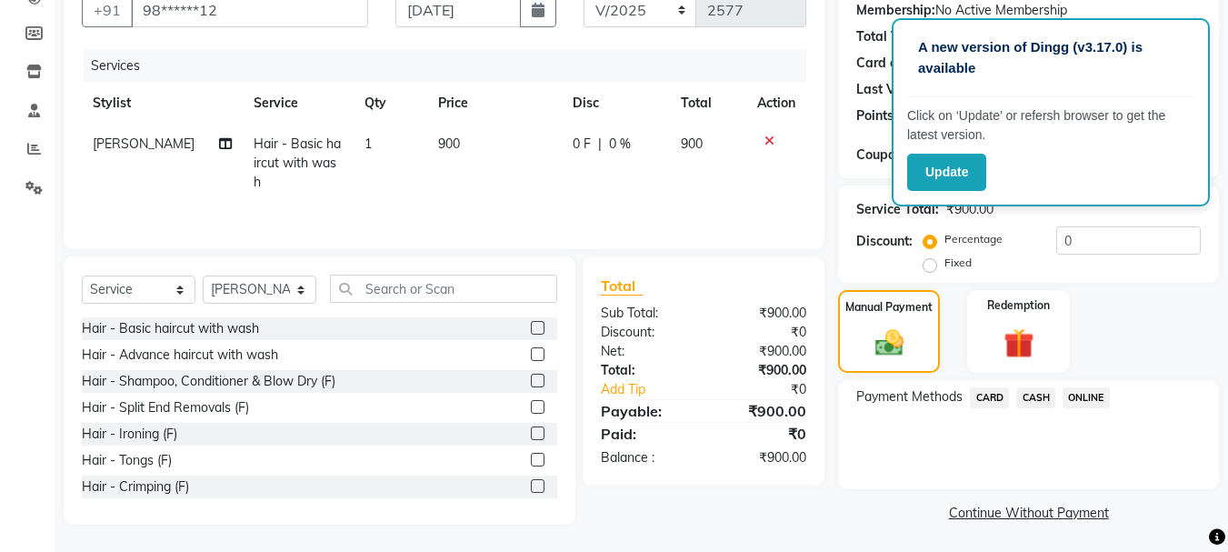
click at [1087, 395] on span "ONLINE" at bounding box center [1086, 397] width 47 height 21
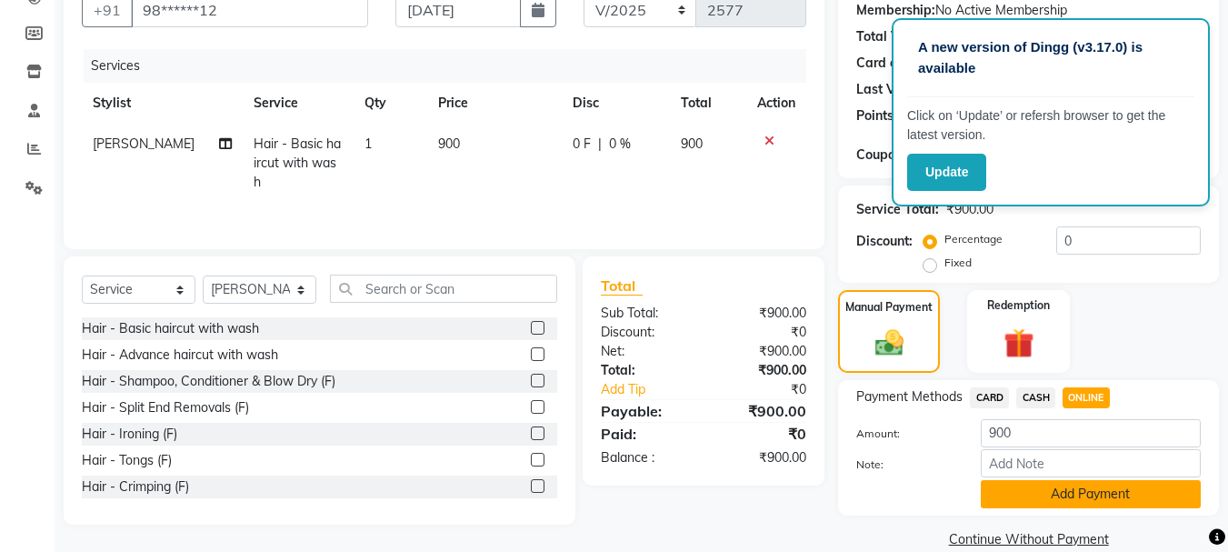
click at [1022, 488] on button "Add Payment" at bounding box center [1091, 494] width 220 height 28
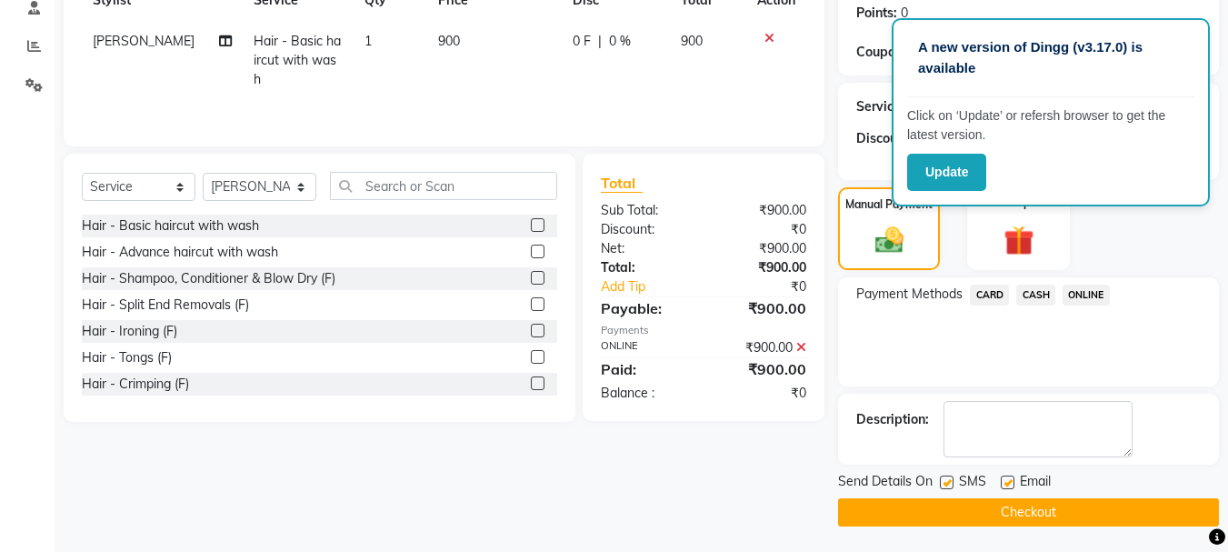
scroll to position [281, 0]
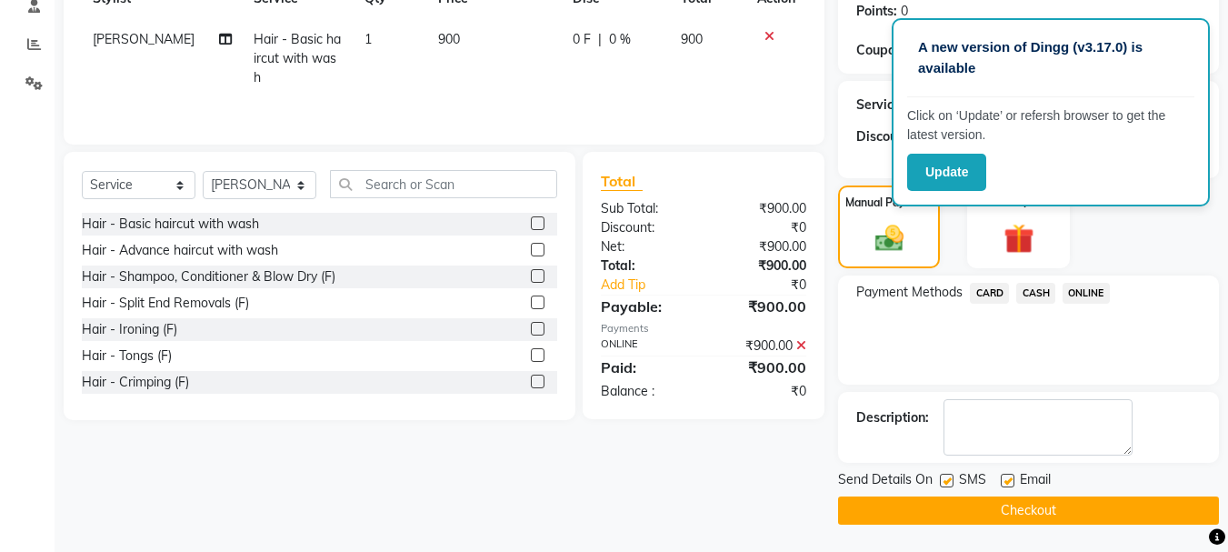
click at [991, 501] on button "Checkout" at bounding box center [1028, 510] width 381 height 28
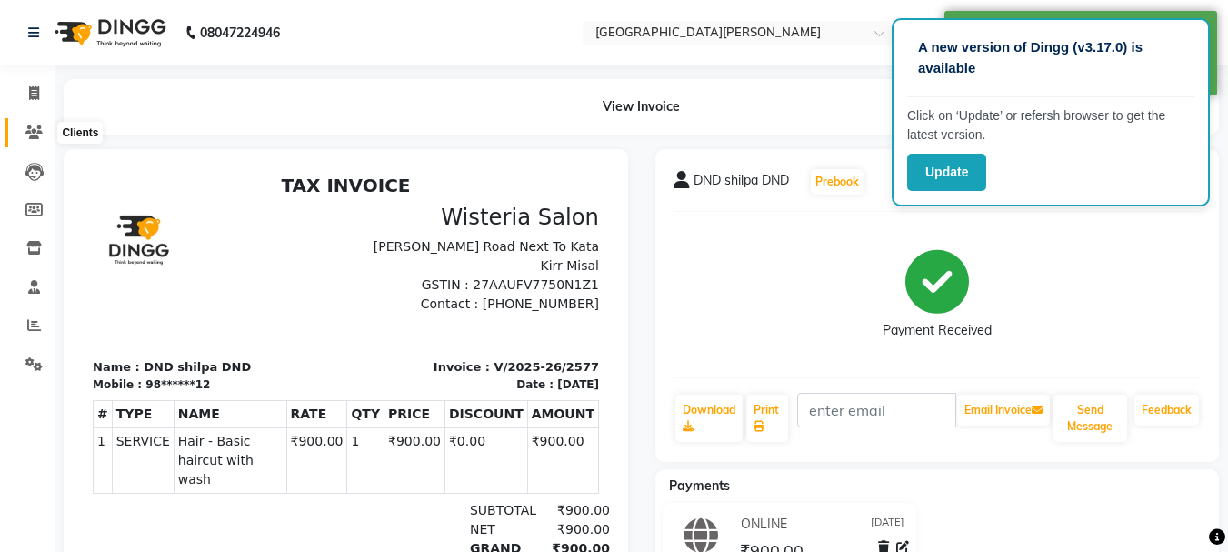
click at [34, 127] on icon at bounding box center [33, 132] width 17 height 14
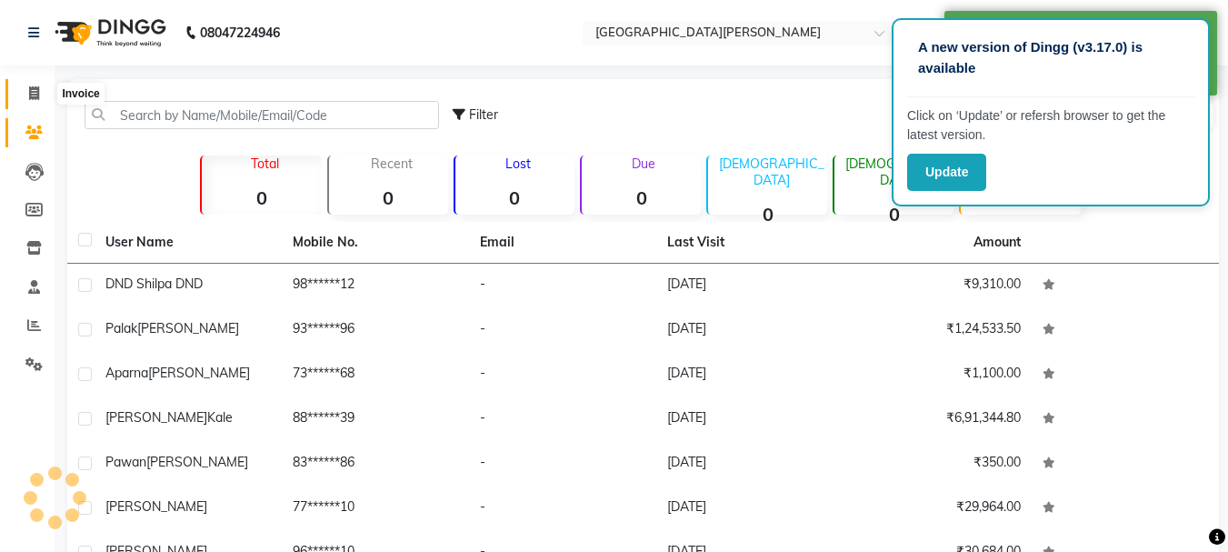
click at [34, 96] on icon at bounding box center [34, 93] width 10 height 14
select select "911"
select select "service"
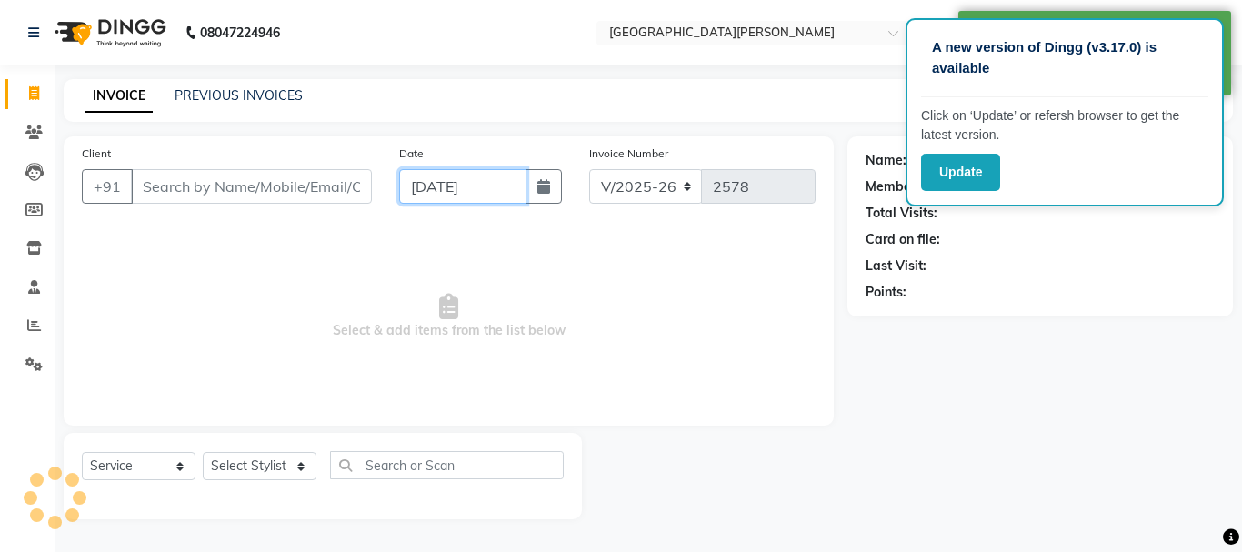
click at [423, 201] on input "[DATE]" at bounding box center [462, 186] width 127 height 35
select select "9"
select select "2025"
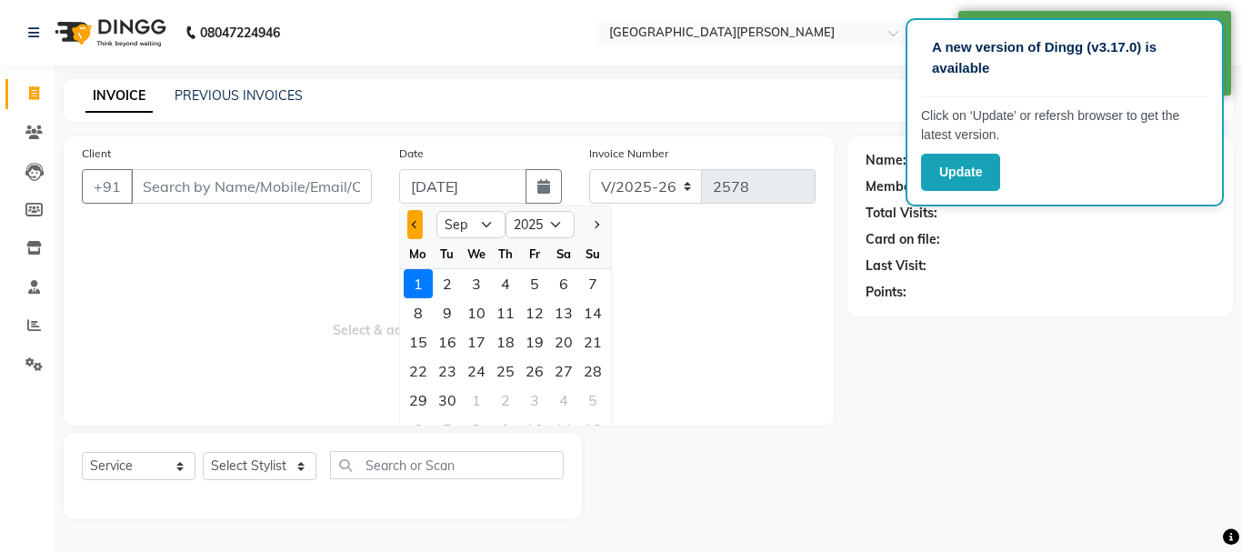
click at [416, 221] on span "Previous month" at bounding box center [415, 224] width 7 height 7
select select "8"
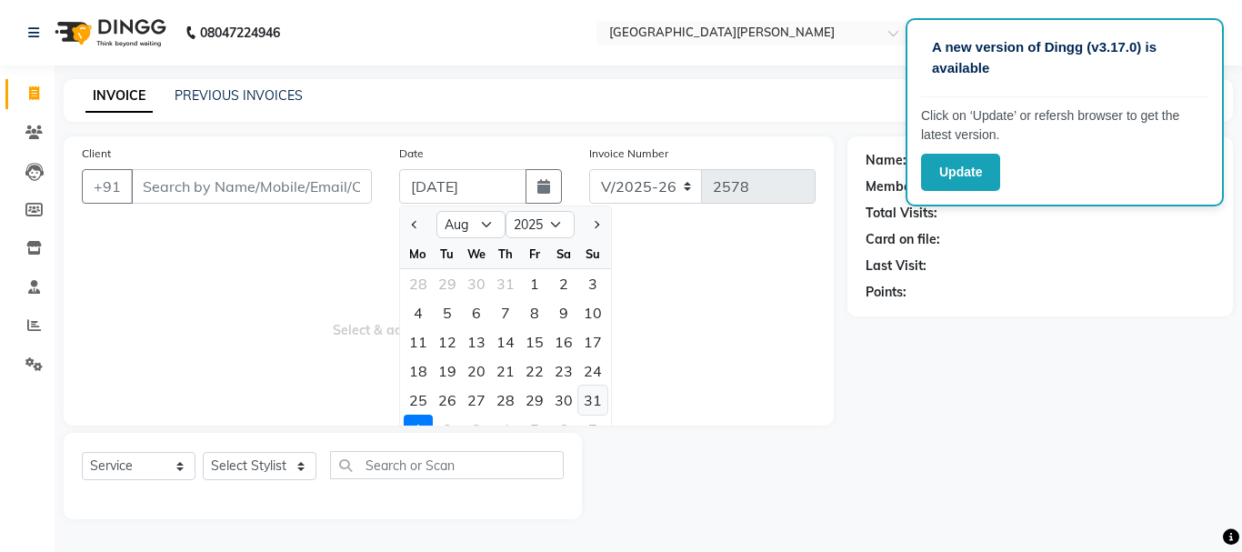
click at [594, 398] on div "31" at bounding box center [592, 400] width 29 height 29
type input "[DATE]"
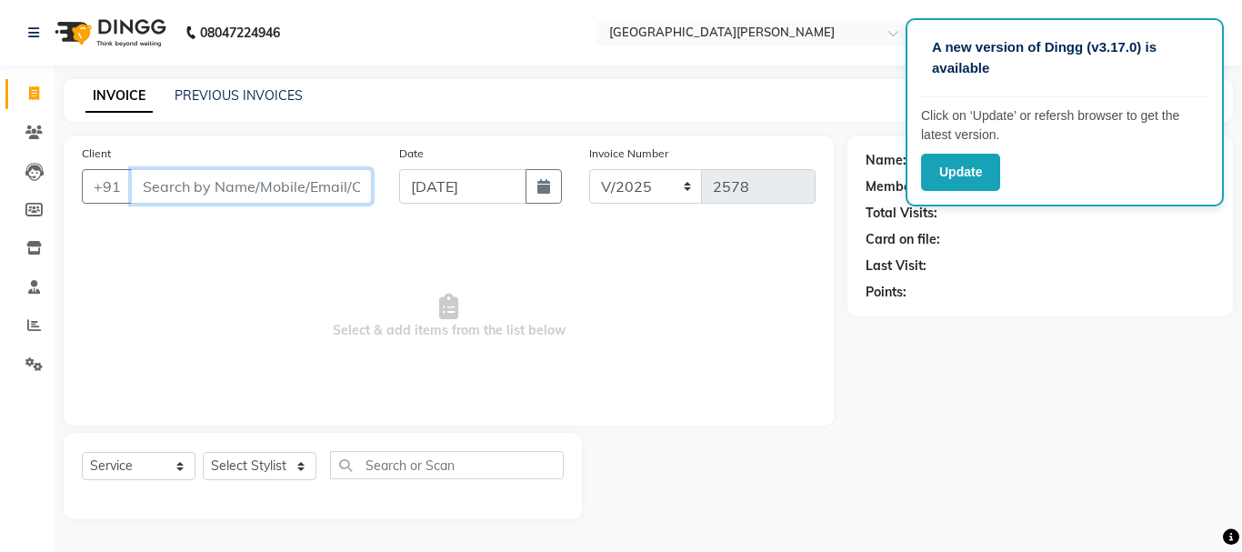
click at [236, 184] on input "Client" at bounding box center [251, 186] width 241 height 35
